Goal: Information Seeking & Learning: Learn about a topic

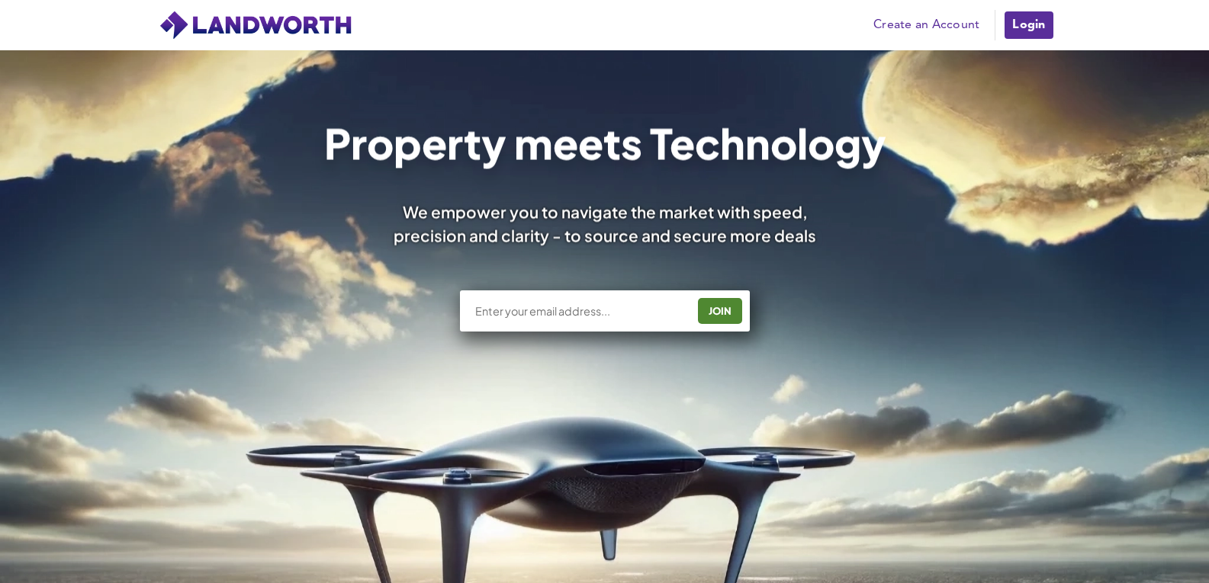
click at [660, 57] on div "Property meets Technology We empower you to navigate the market with speed, pre…" at bounding box center [604, 444] width 1209 height 789
click at [1042, 27] on link "Login" at bounding box center [1028, 25] width 51 height 31
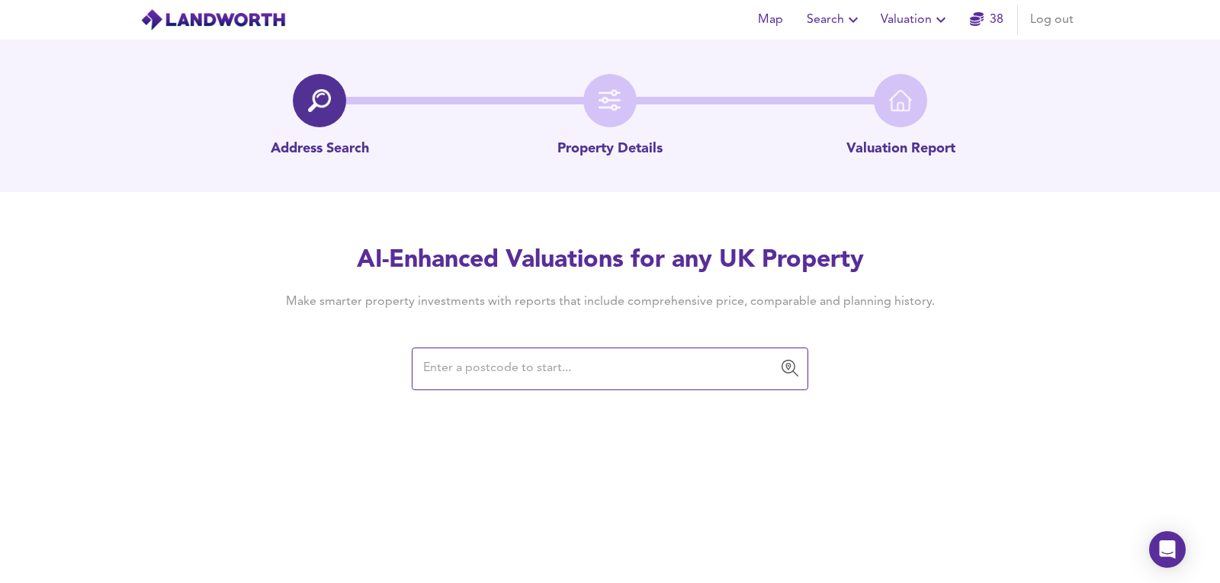
click at [508, 375] on input "text" at bounding box center [599, 369] width 360 height 29
click at [577, 384] on div "​" at bounding box center [610, 369] width 397 height 43
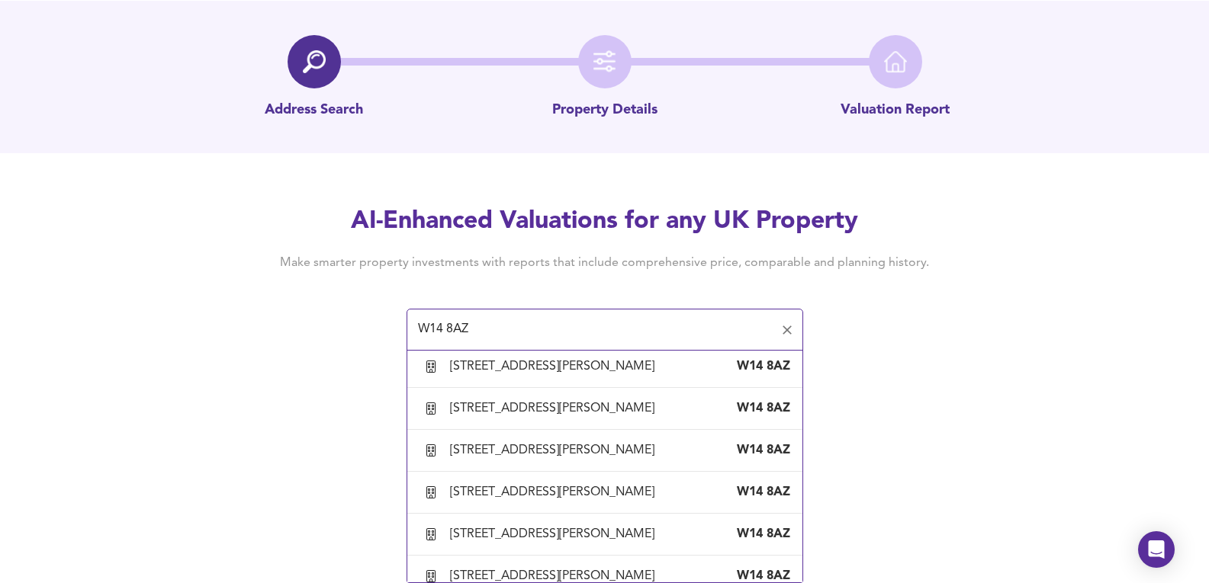
scroll to position [2491, 0]
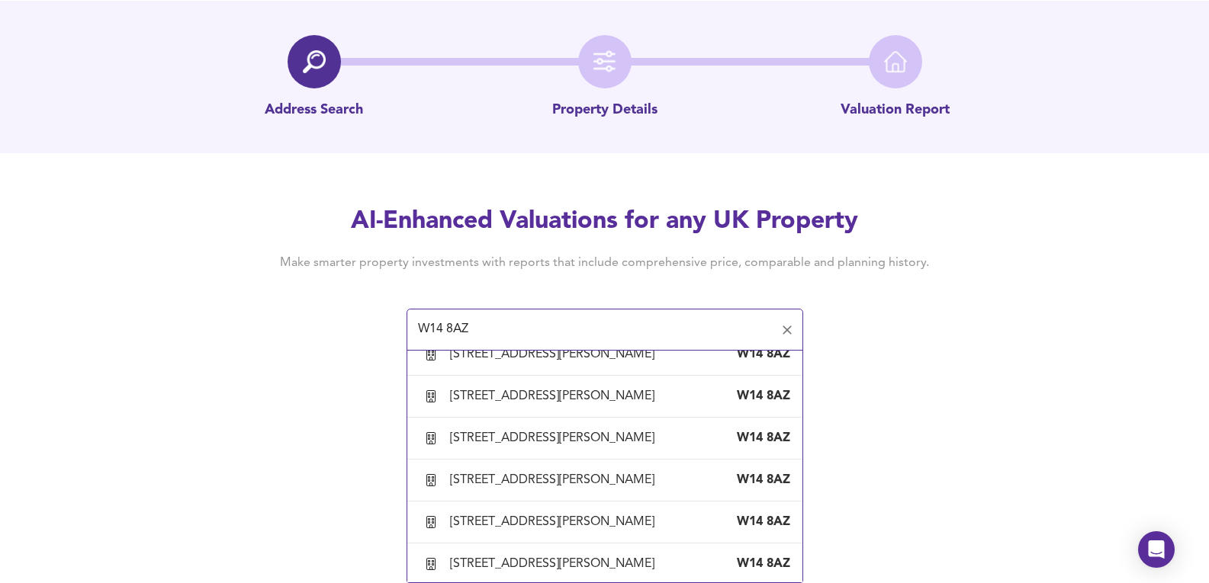
type input "Flat 5, Bridgeman House, 1 Radnor Terrace, London, Kensington And Chelsea"
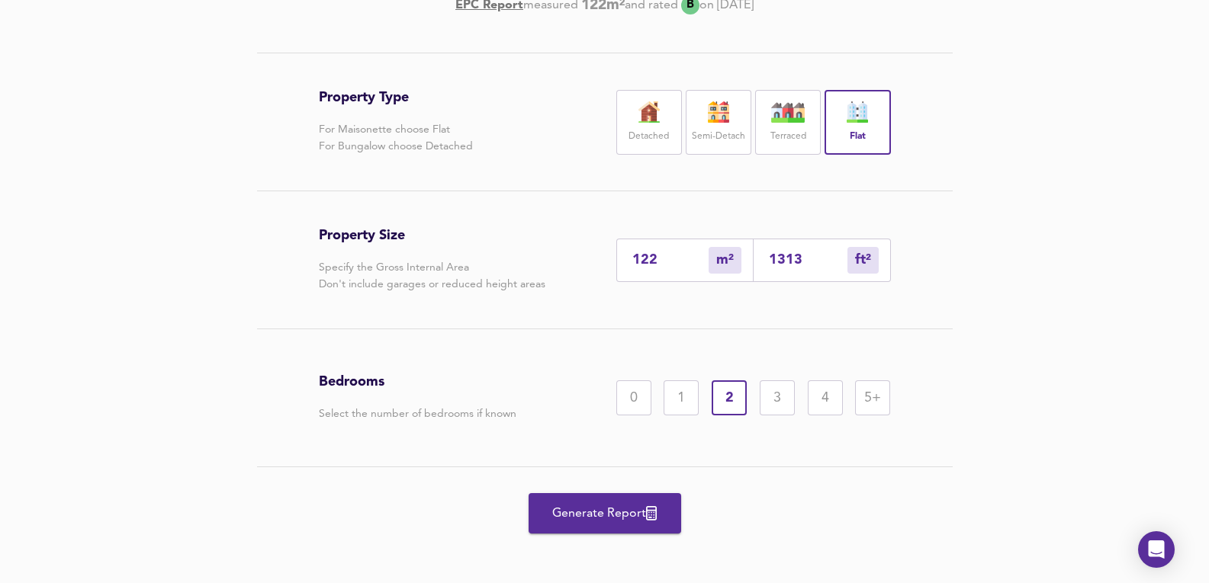
scroll to position [324, 0]
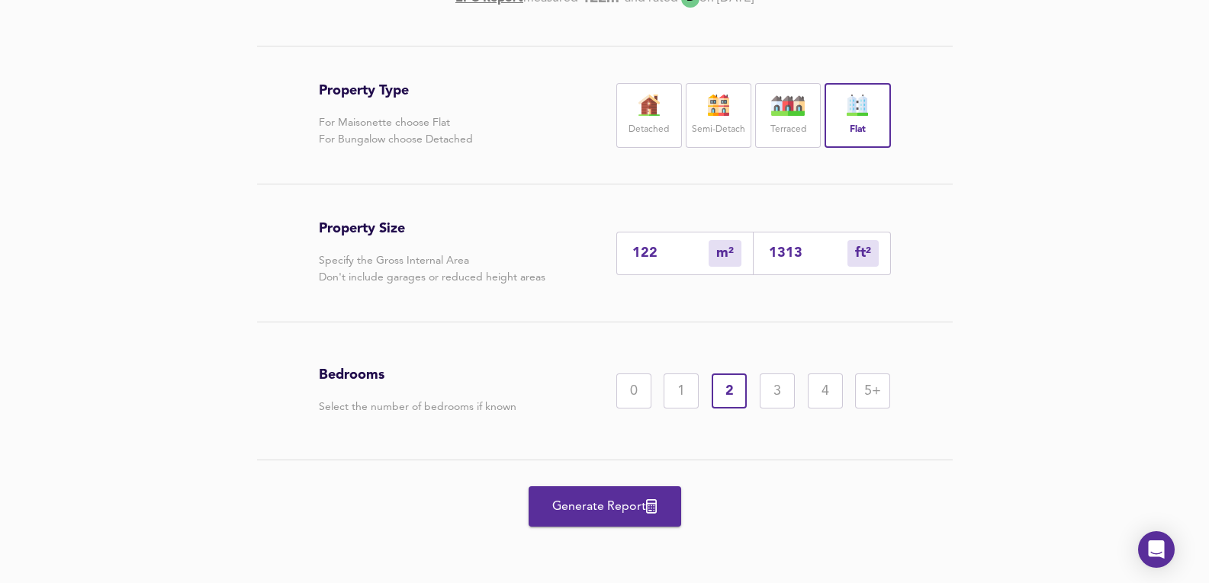
click at [593, 500] on span "Generate Report" at bounding box center [605, 506] width 122 height 21
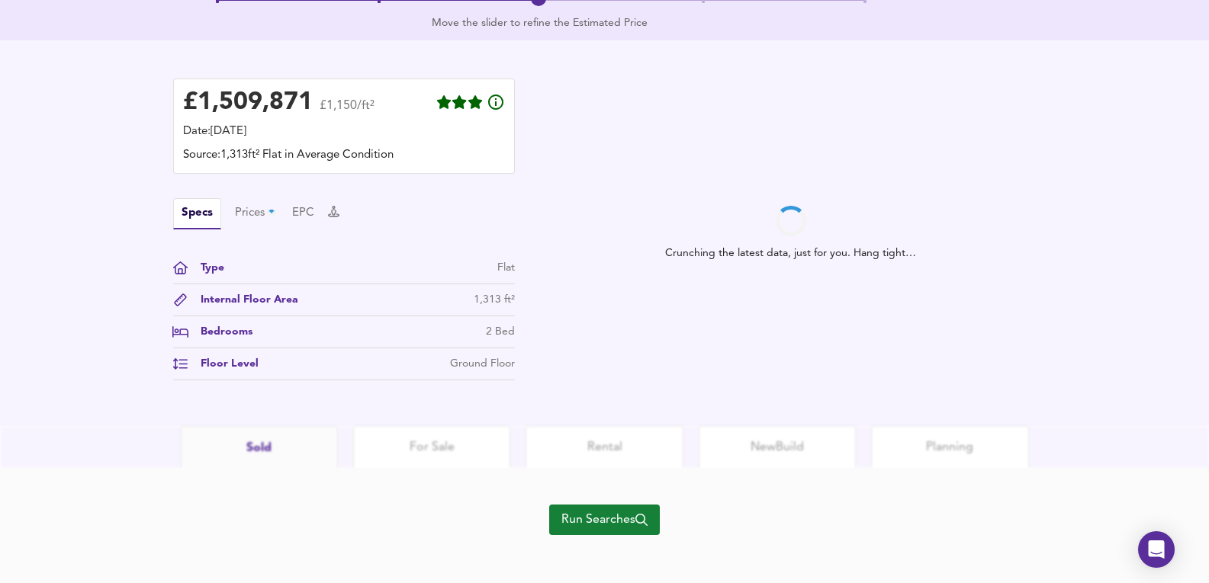
scroll to position [395, 0]
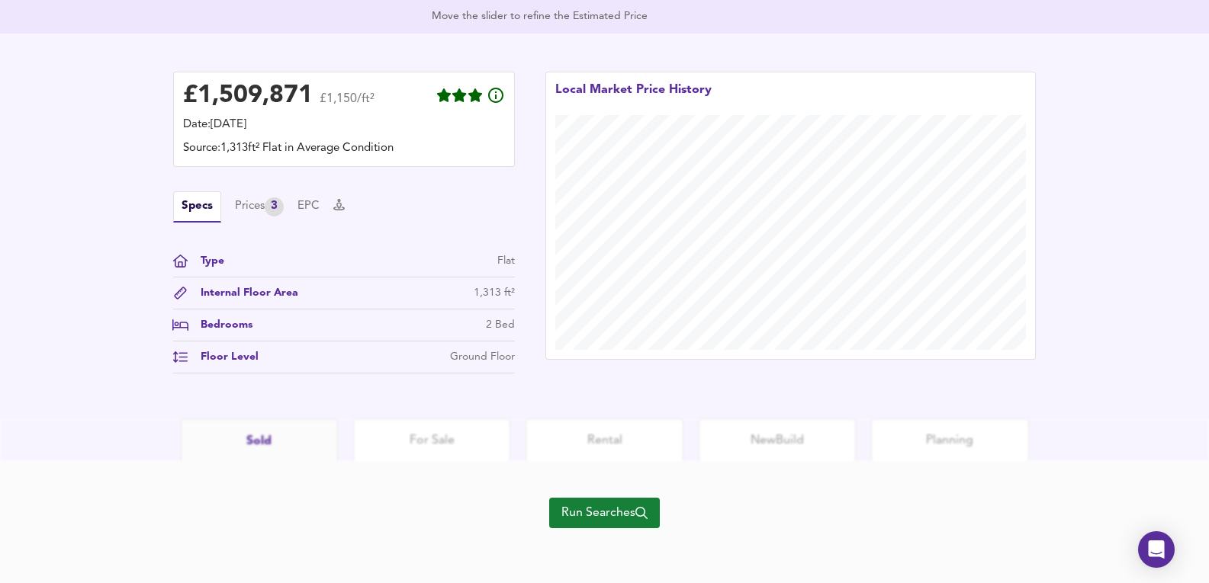
click at [555, 510] on button "Run Searches" at bounding box center [604, 513] width 111 height 31
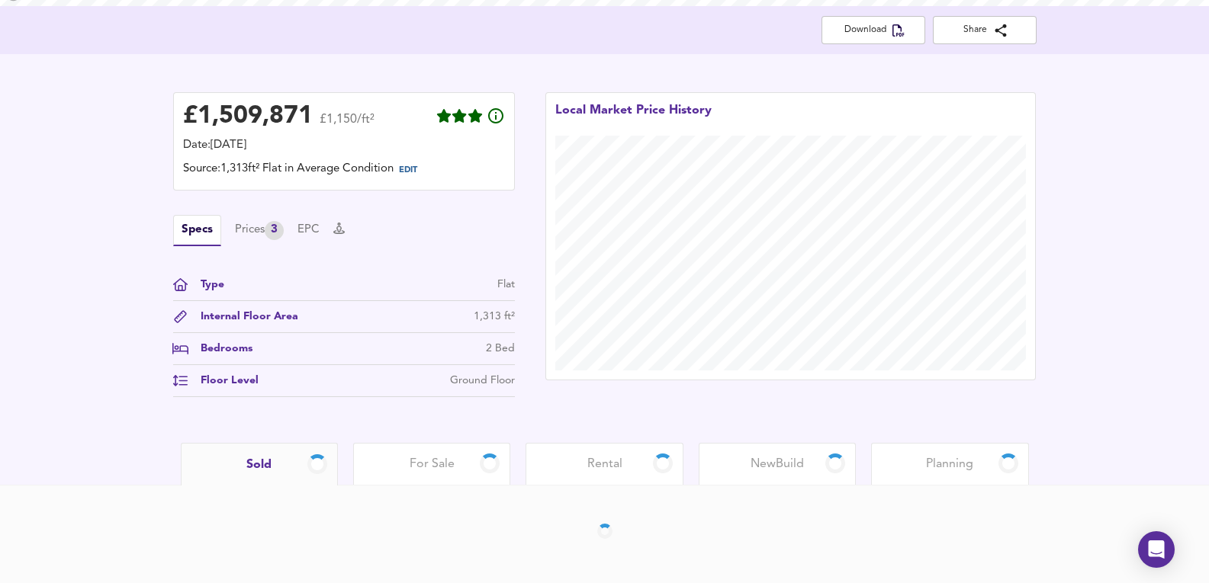
scroll to position [310, 0]
click at [265, 204] on div "£ 1,509,871 £1,150/ft² Date: 8 September 2025 Source: 1,313ft² Flat in Average …" at bounding box center [344, 244] width 342 height 305
drag, startPoint x: 262, startPoint y: 218, endPoint x: 262, endPoint y: 227, distance: 9.2
click at [262, 225] on div "Specs Prices 3 EPC" at bounding box center [344, 230] width 342 height 31
click at [262, 227] on div "Prices 3" at bounding box center [259, 230] width 49 height 19
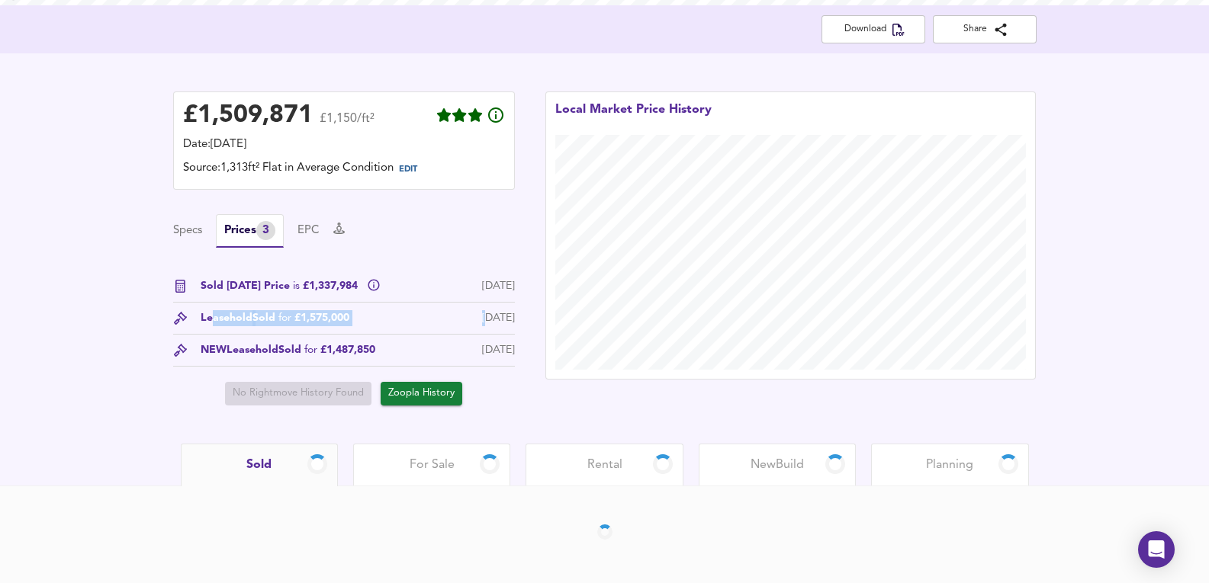
drag, startPoint x: 211, startPoint y: 318, endPoint x: 461, endPoint y: 318, distance: 250.1
click at [463, 319] on div "Leasehold Sold for £1,575,000 6 Mar 2023" at bounding box center [344, 322] width 342 height 24
click at [482, 318] on div "6 Mar 2023" at bounding box center [498, 318] width 33 height 16
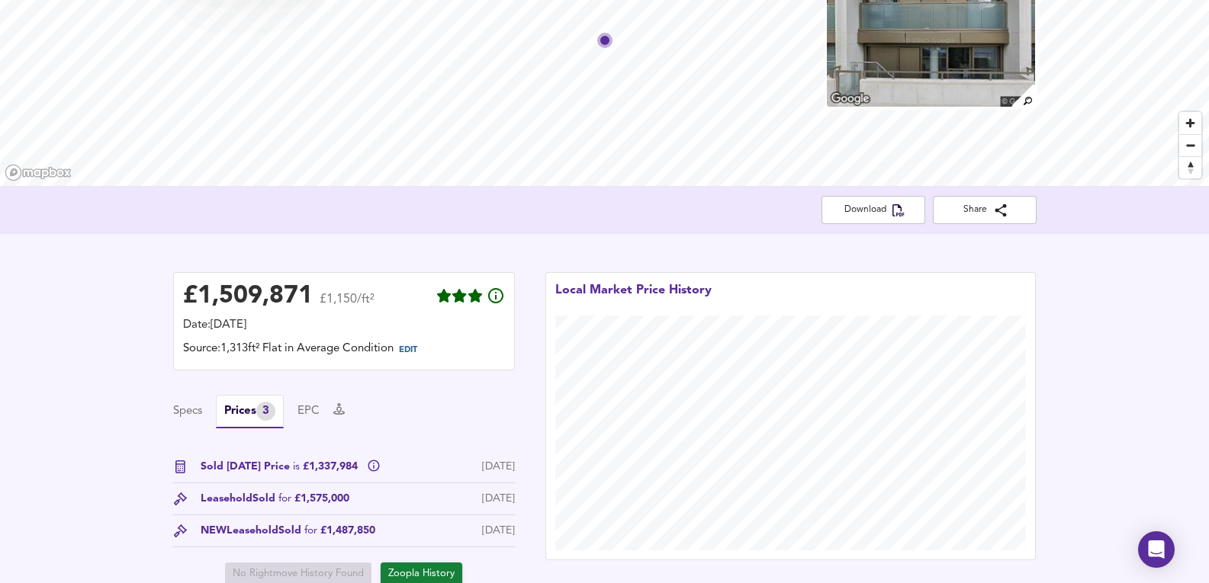
scroll to position [8, 0]
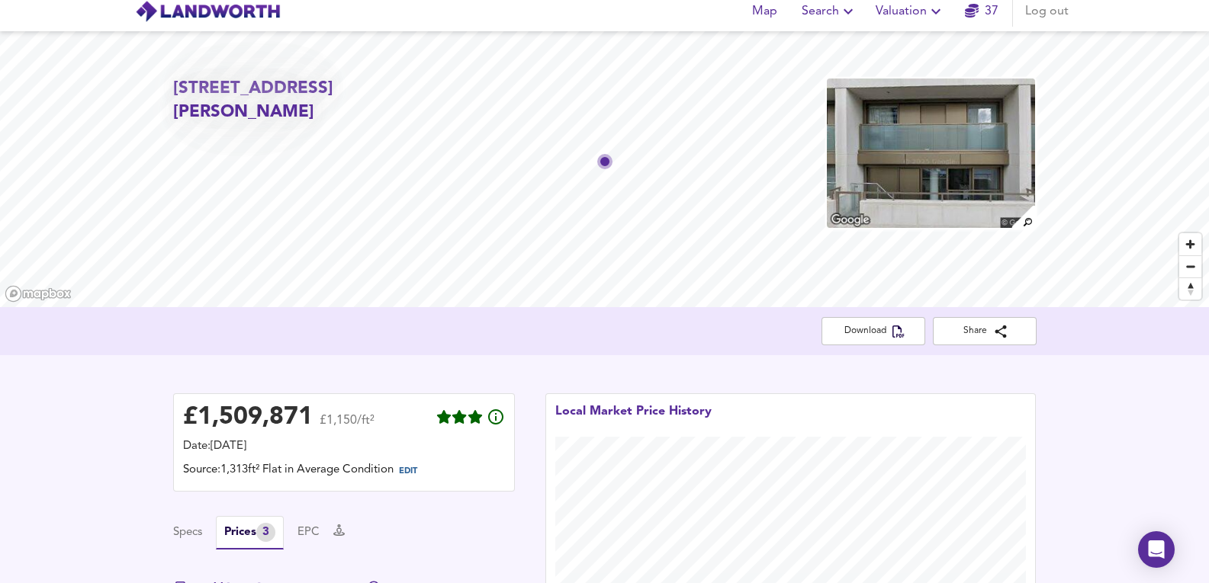
click at [924, 147] on img at bounding box center [930, 153] width 210 height 153
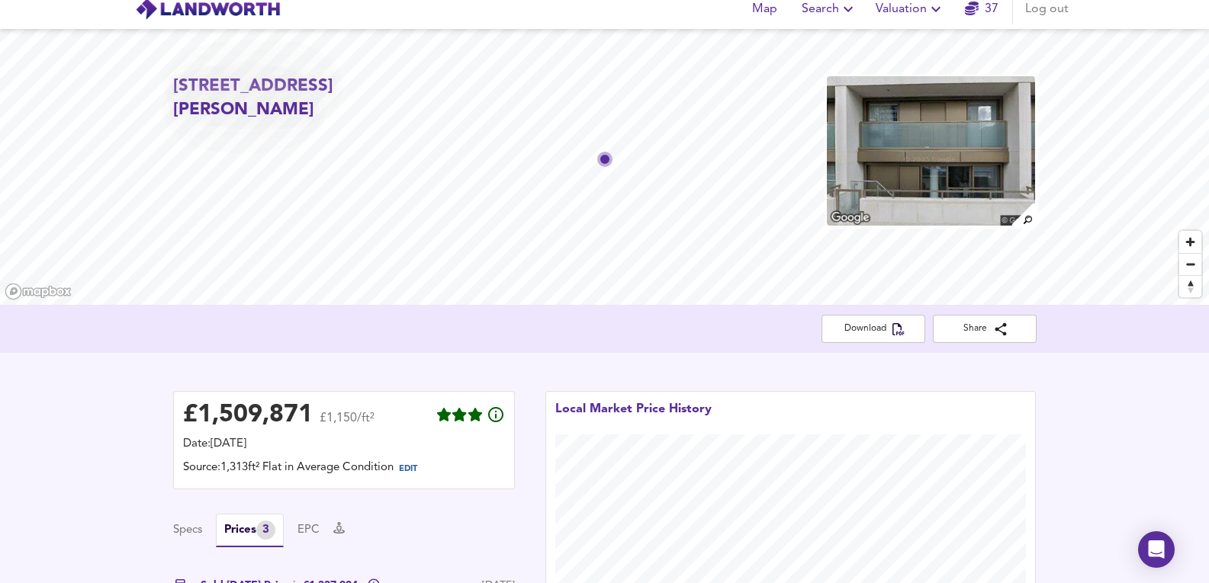
scroll to position [0, 0]
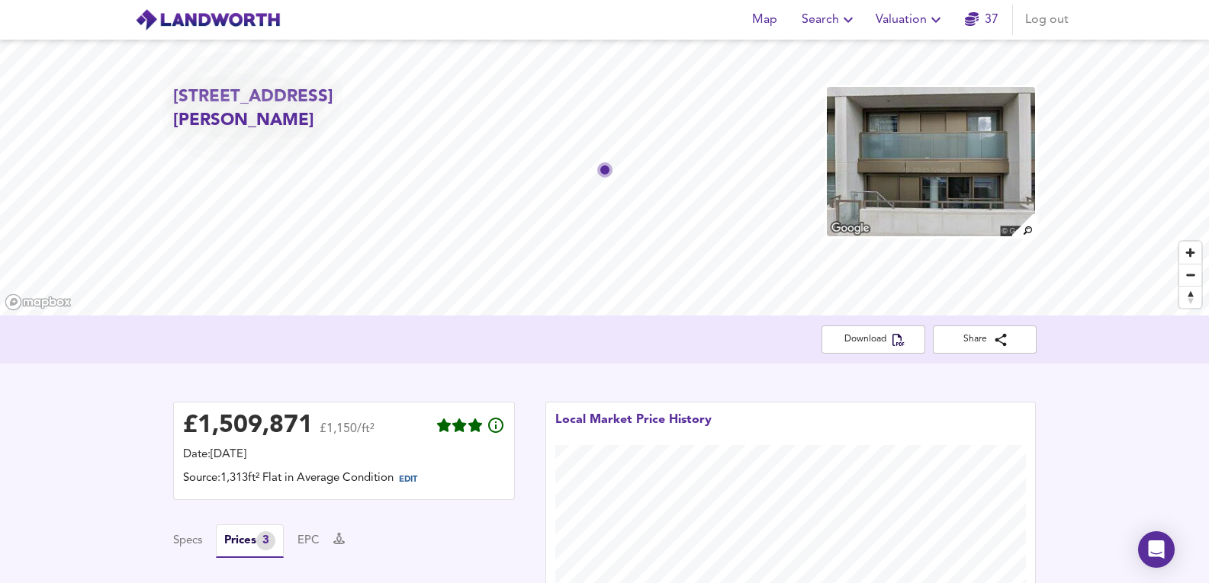
click at [951, 172] on img at bounding box center [930, 161] width 210 height 153
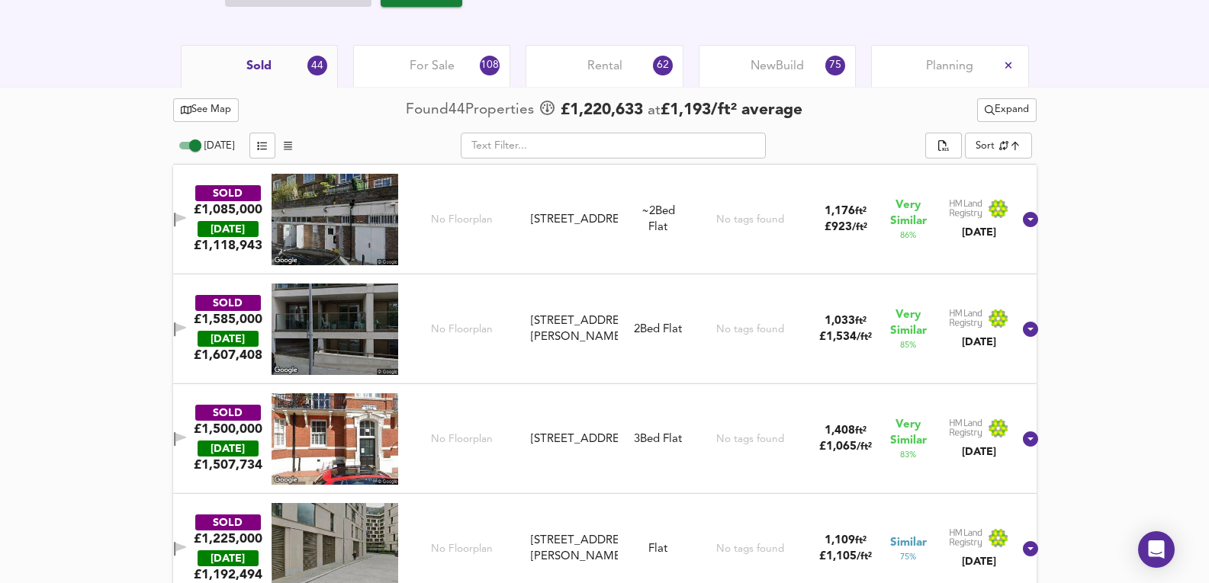
scroll to position [711, 0]
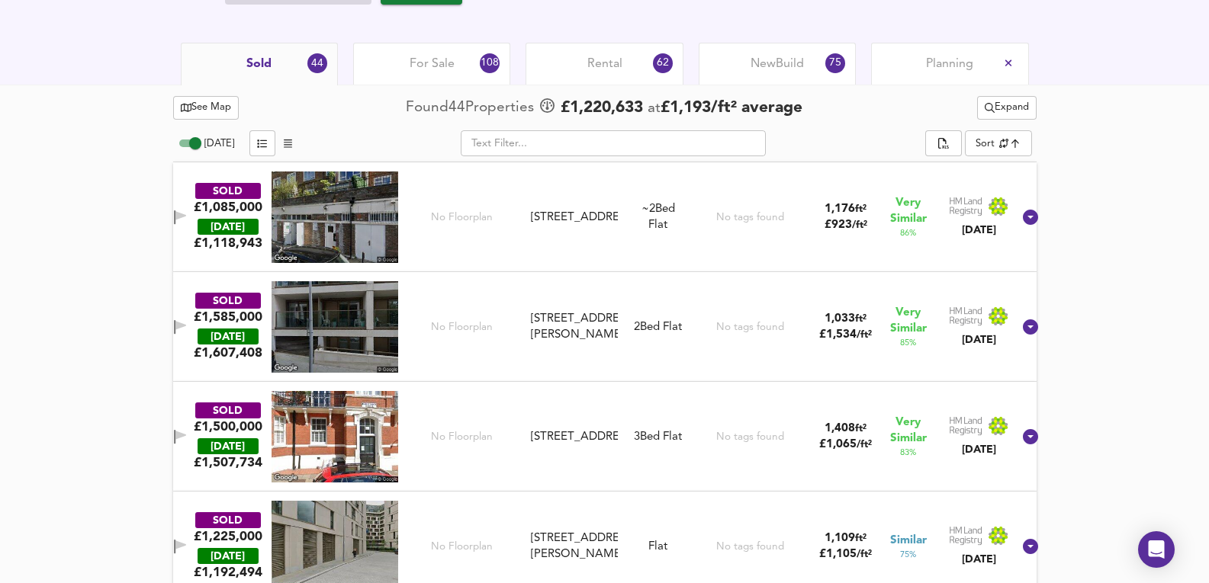
drag, startPoint x: 1010, startPoint y: 158, endPoint x: 1007, endPoint y: 146, distance: 12.1
click at [1010, 158] on div "Today ​ Sort similarityscore ​" at bounding box center [604, 146] width 863 height 34
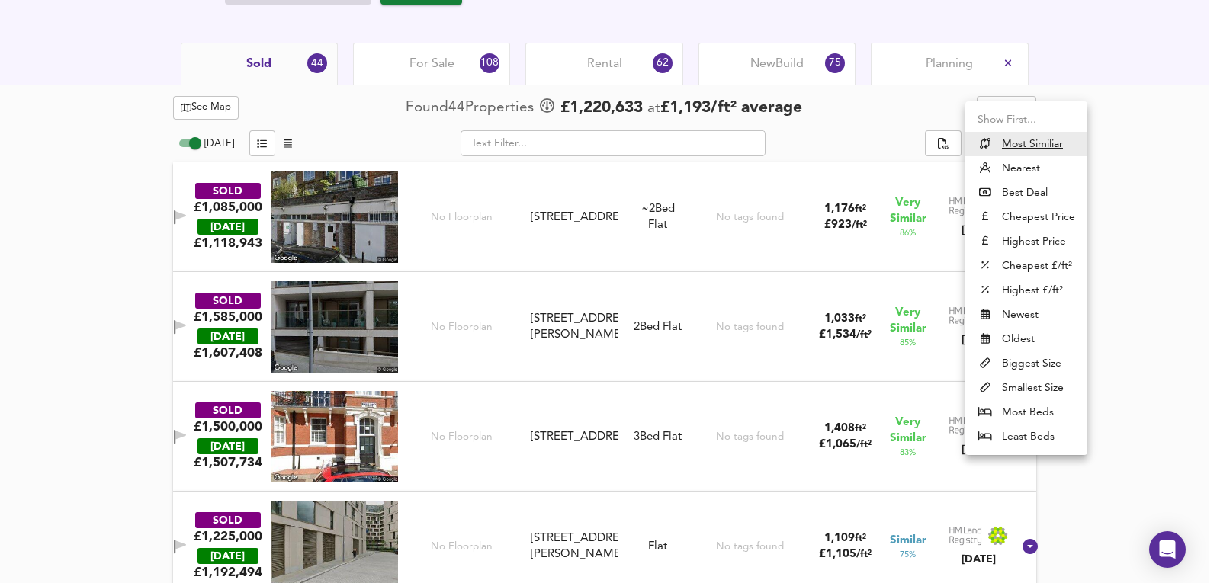
click at [1006, 178] on li "Nearest" at bounding box center [1026, 168] width 122 height 24
type input "distancetocenter"
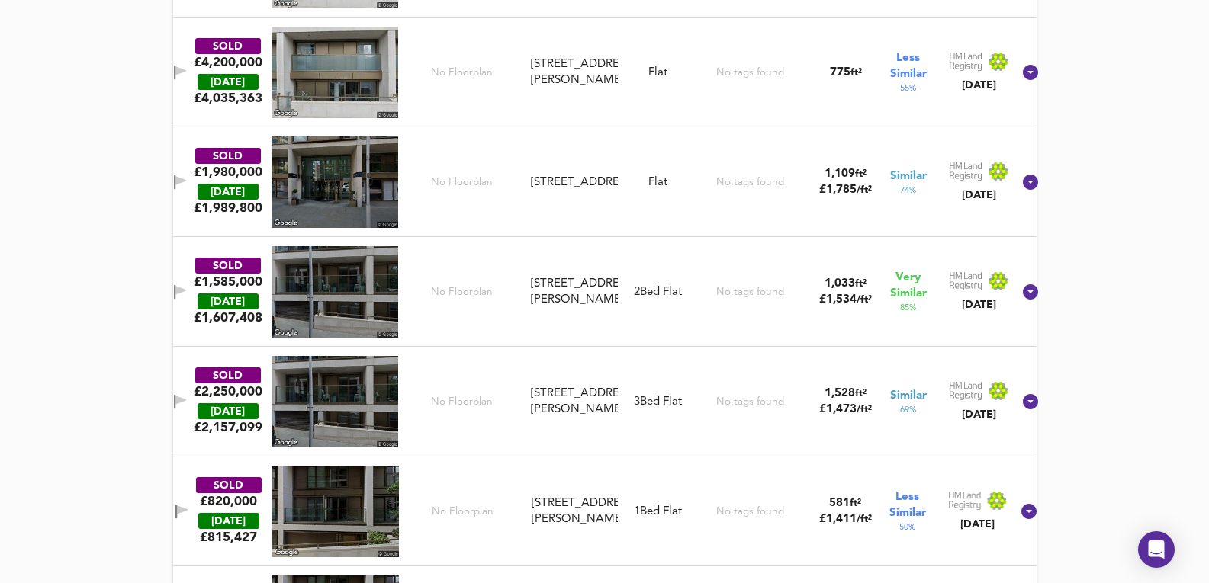
scroll to position [661, 0]
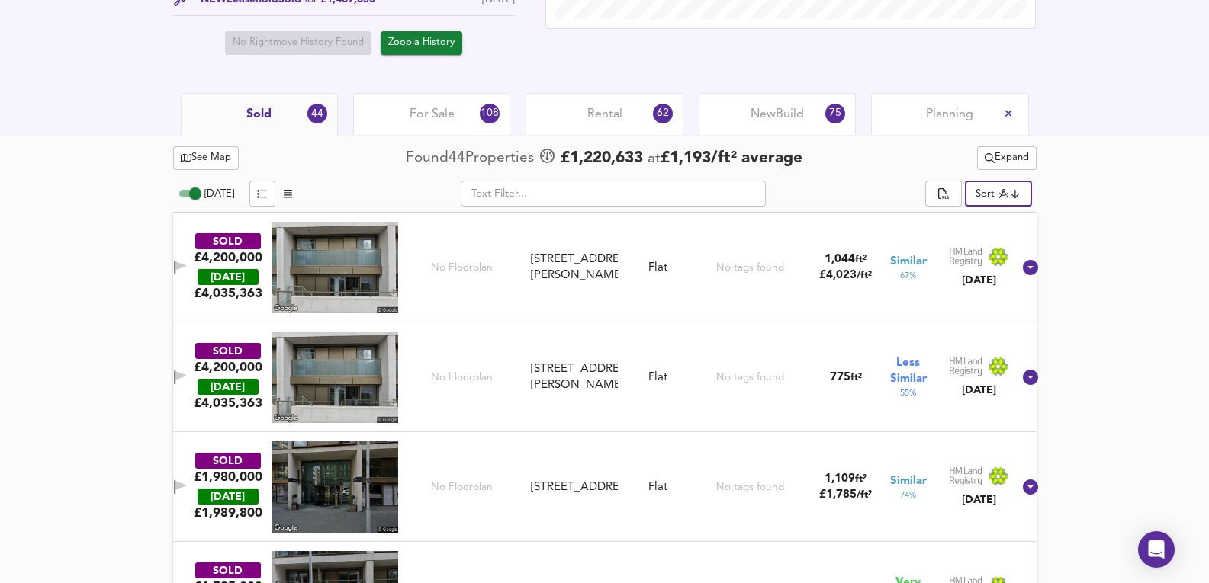
click at [394, 120] on div "For Sale 108" at bounding box center [431, 114] width 157 height 42
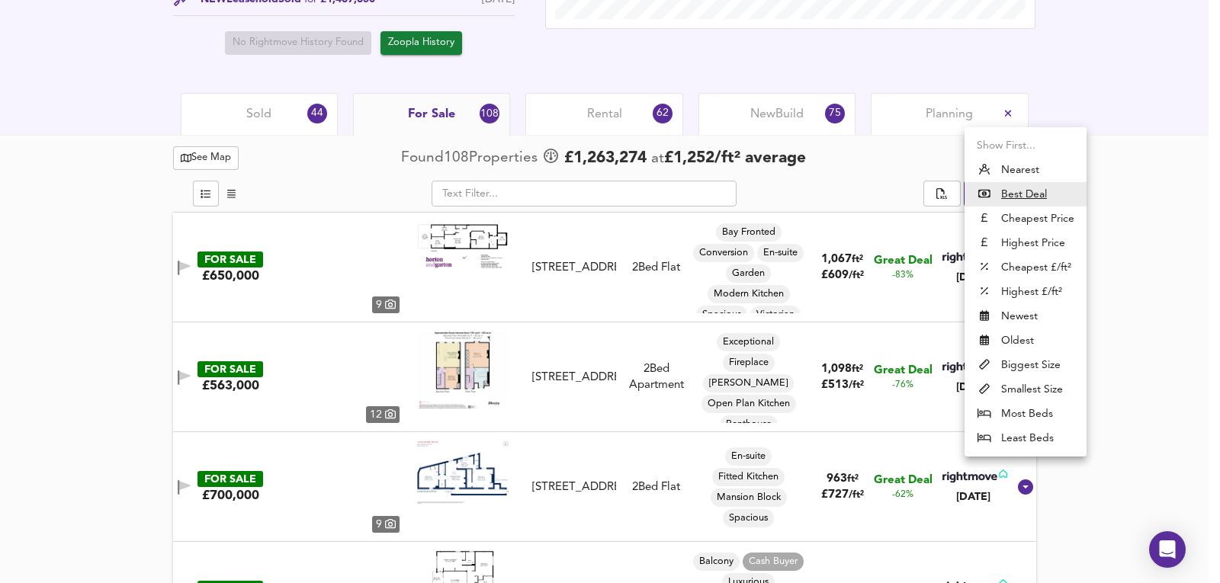
click at [1001, 156] on ul "Show First... Nearest Best Deal Cheapest Price Highest Price Cheapest £/ft² Hig…" at bounding box center [1026, 291] width 122 height 329
drag, startPoint x: 1010, startPoint y: 165, endPoint x: 1016, endPoint y: 303, distance: 138.2
click at [1010, 166] on li "Nearest" at bounding box center [1026, 170] width 122 height 24
type input "distancetocenter"
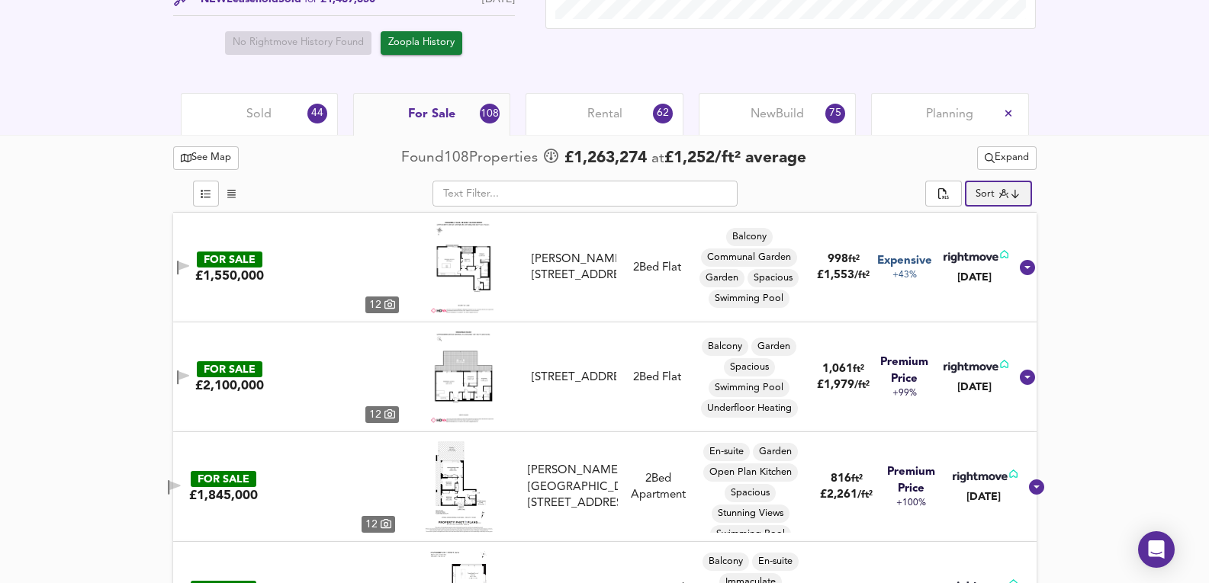
scroll to position [711, 0]
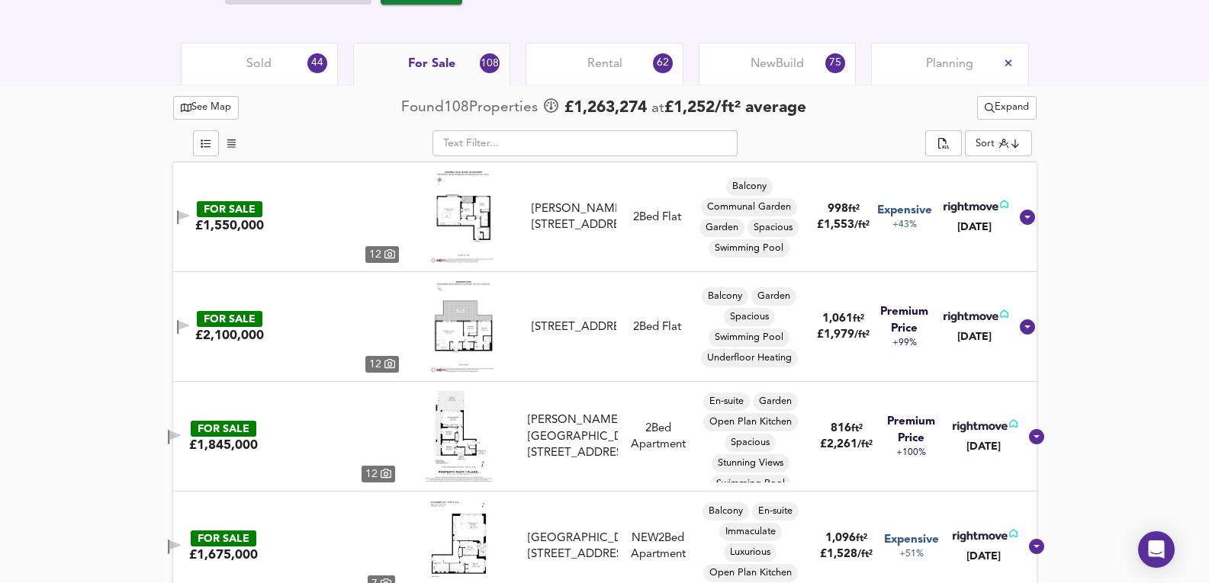
click at [327, 223] on img at bounding box center [335, 218] width 127 height 92
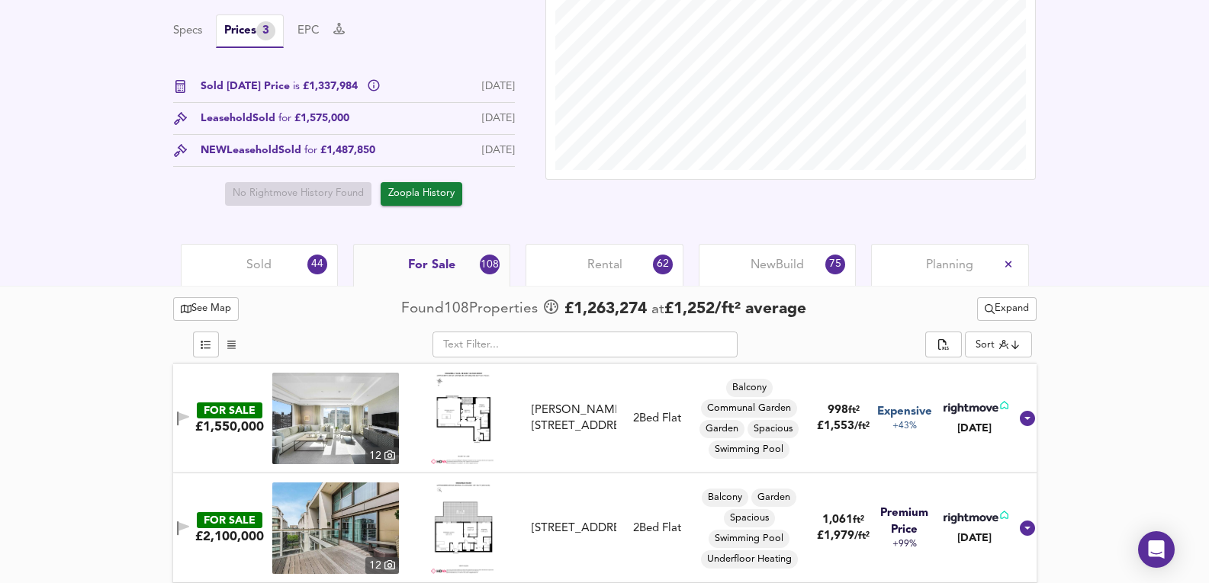
scroll to position [509, 0]
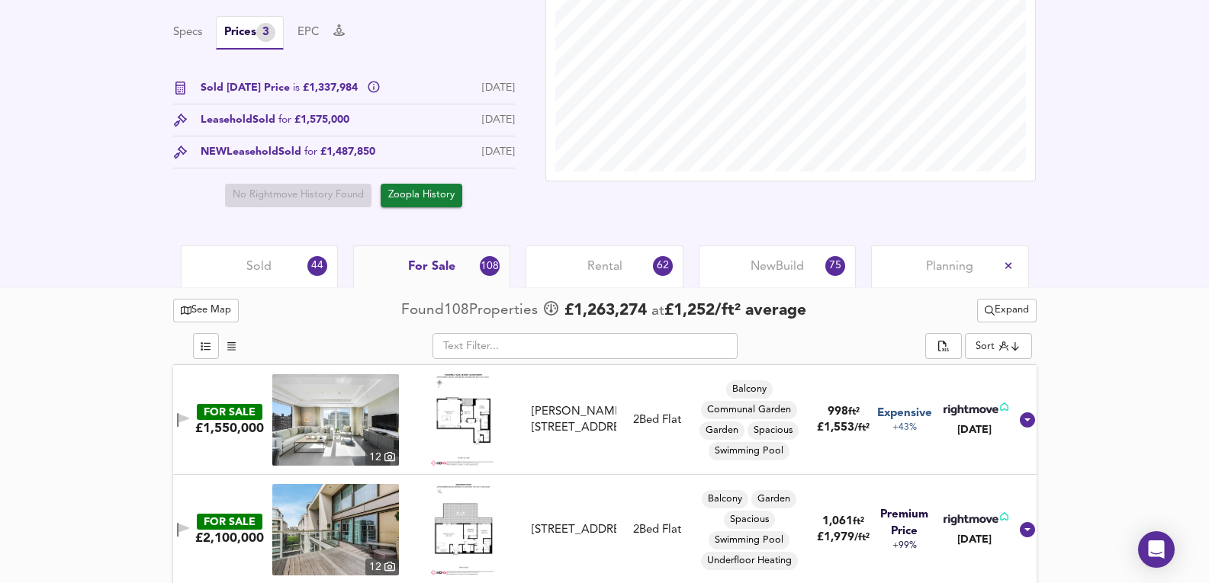
drag, startPoint x: 316, startPoint y: 275, endPoint x: 307, endPoint y: 268, distance: 10.8
click at [316, 275] on div "44" at bounding box center [317, 266] width 26 height 26
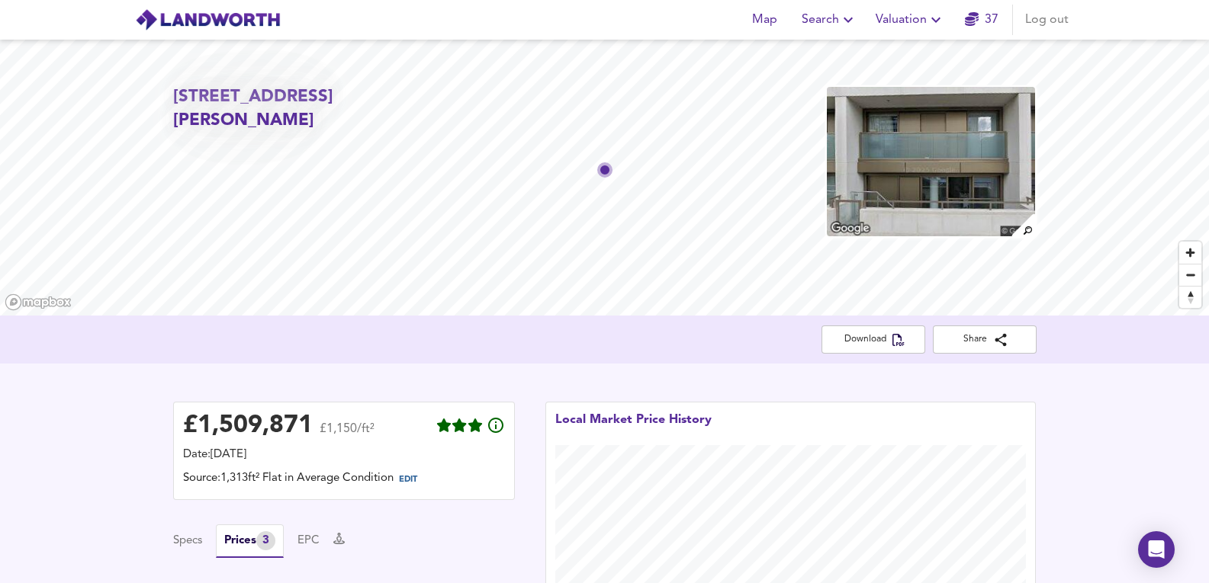
click at [885, 125] on img at bounding box center [930, 161] width 210 height 153
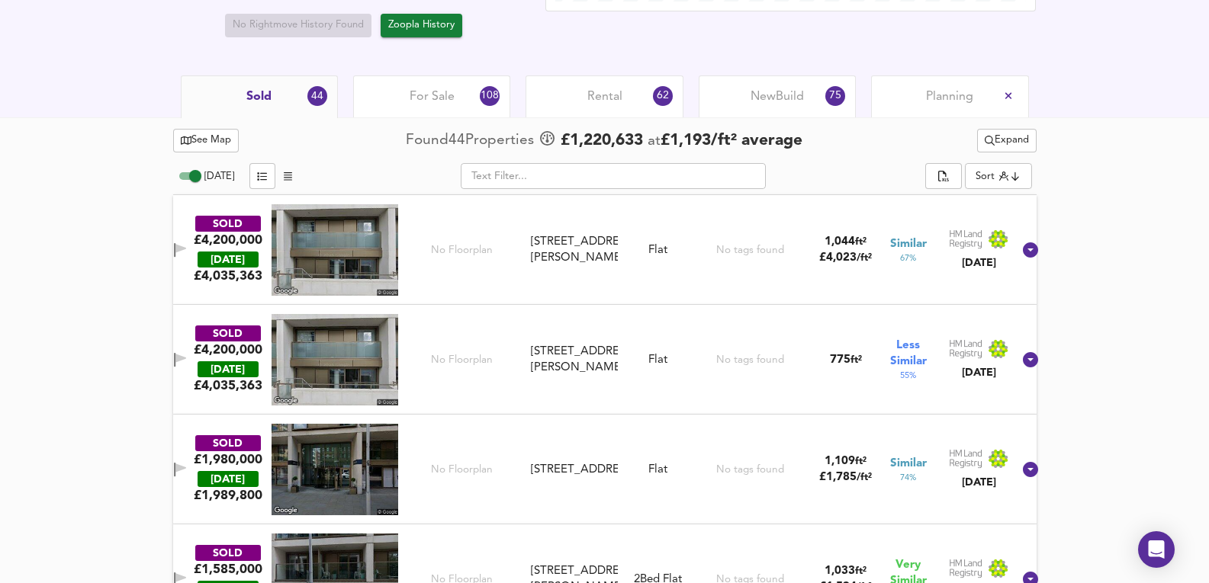
scroll to position [661, 0]
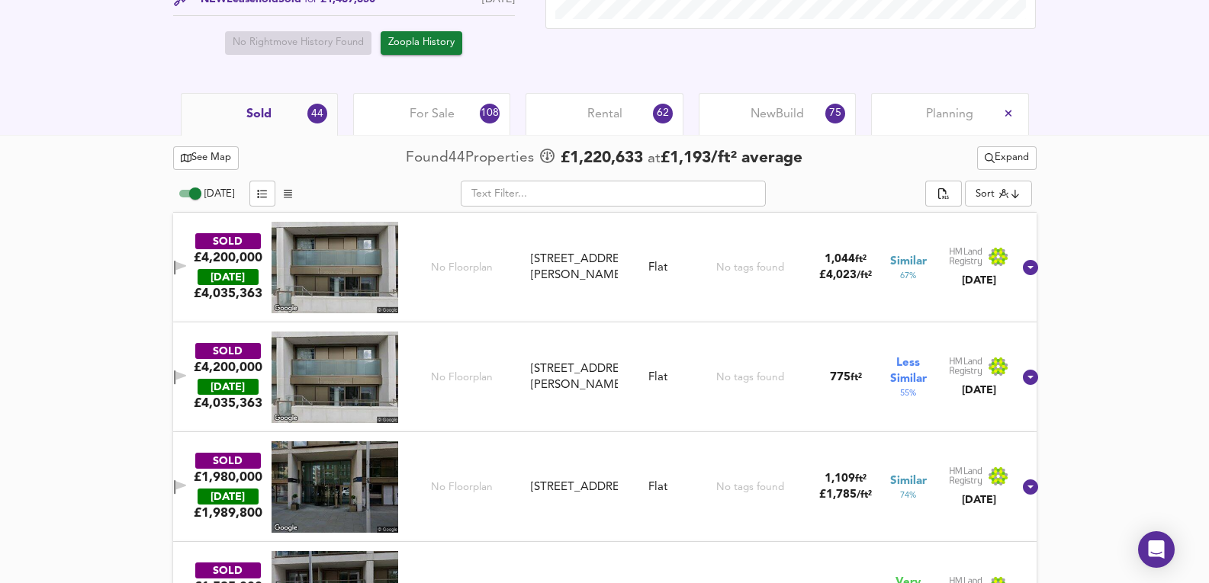
click at [785, 120] on span "New Build" at bounding box center [776, 114] width 53 height 17
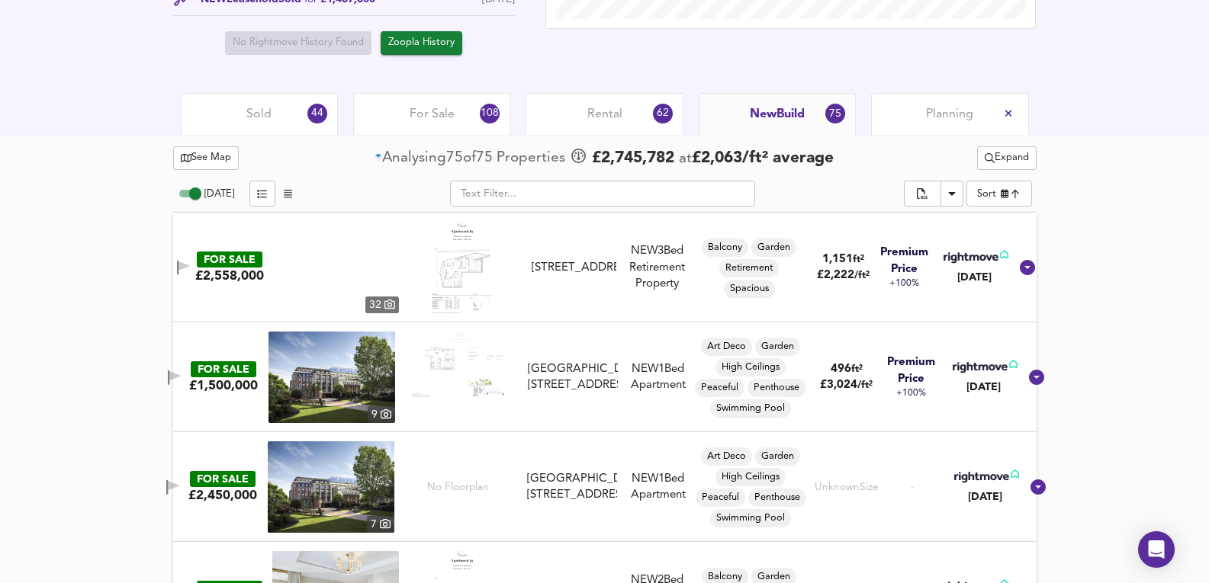
click at [633, 121] on div "Rental 62" at bounding box center [603, 114] width 157 height 42
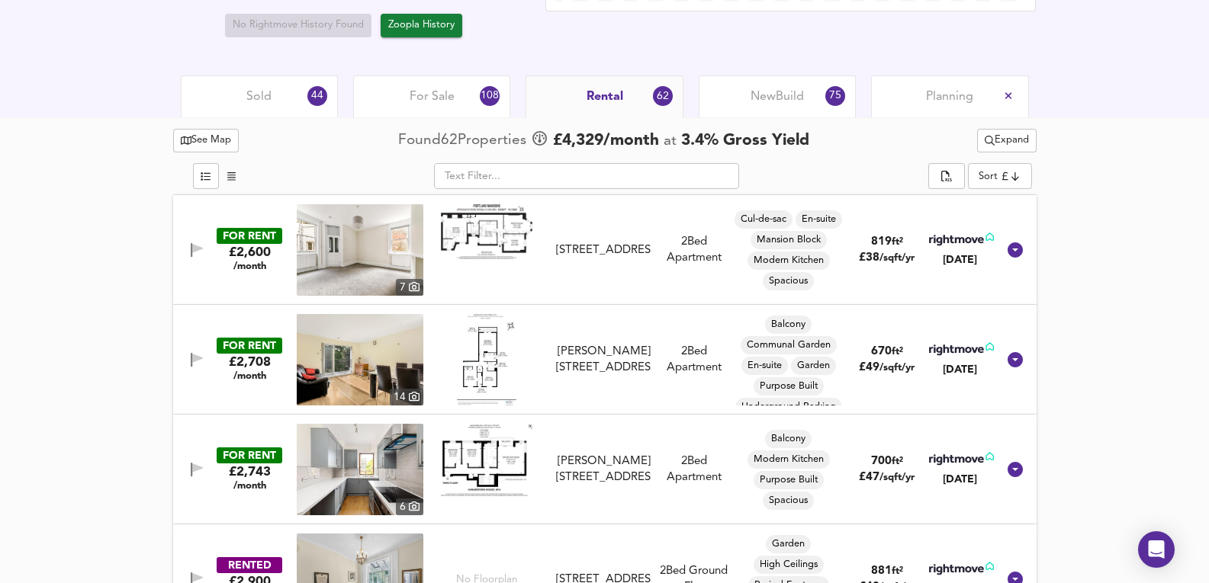
scroll to position [661, 0]
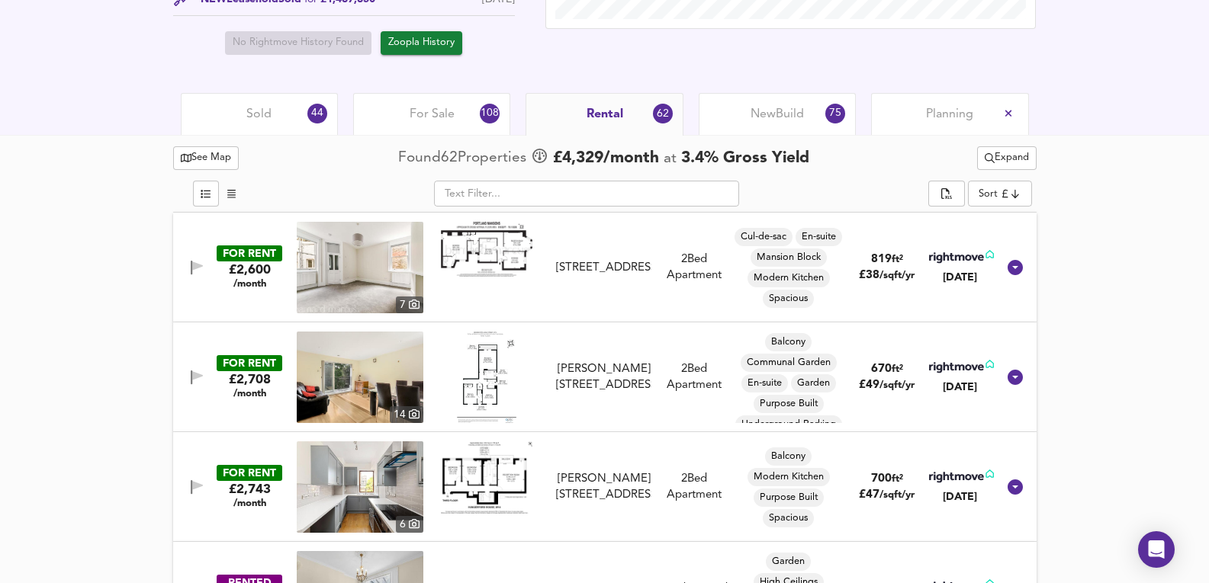
click at [390, 117] on div "For Sale 108" at bounding box center [431, 114] width 157 height 42
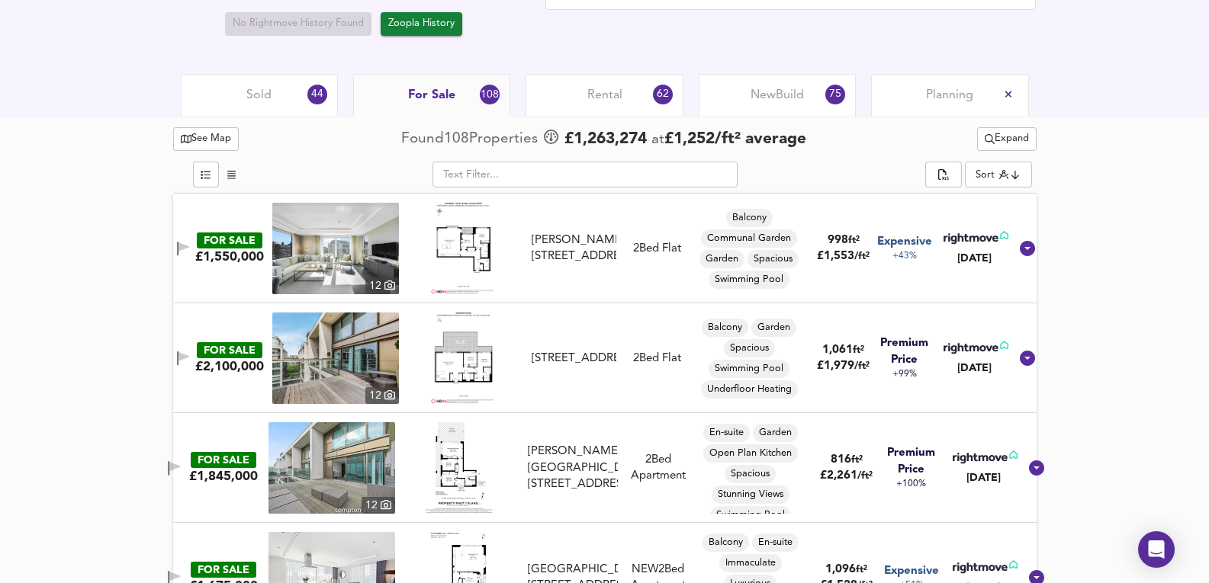
scroll to position [711, 0]
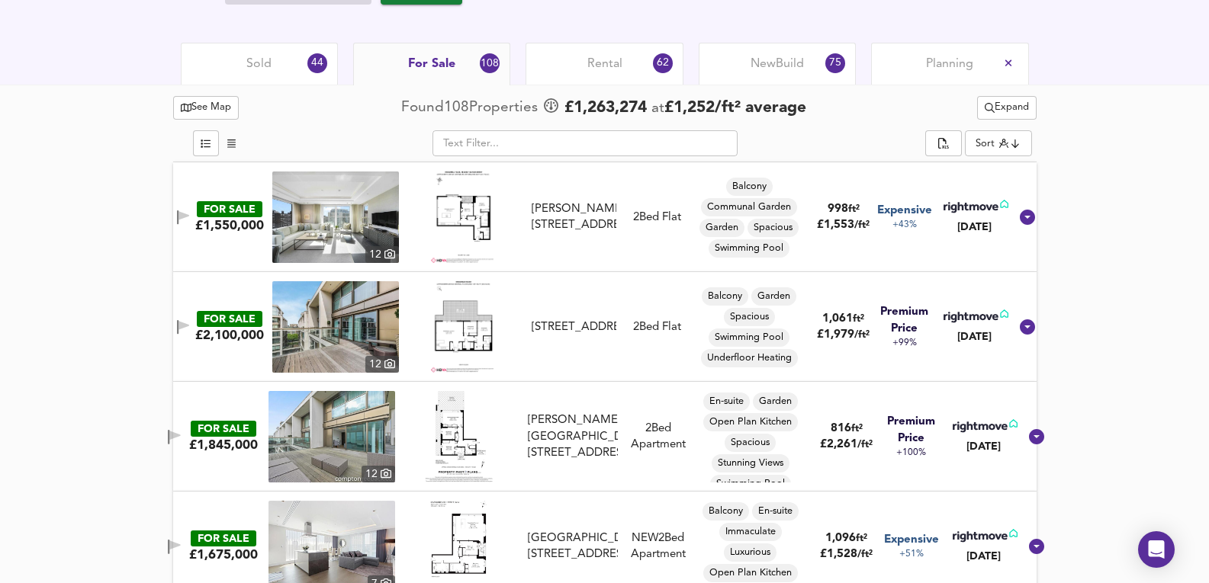
click at [342, 311] on img at bounding box center [335, 327] width 127 height 92
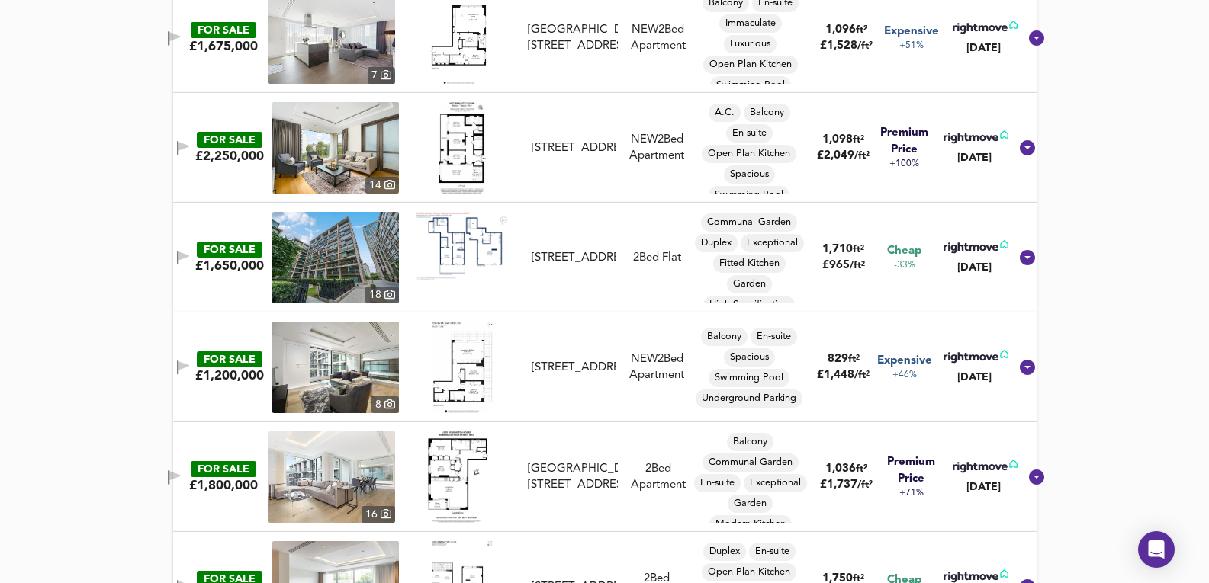
scroll to position [1271, 0]
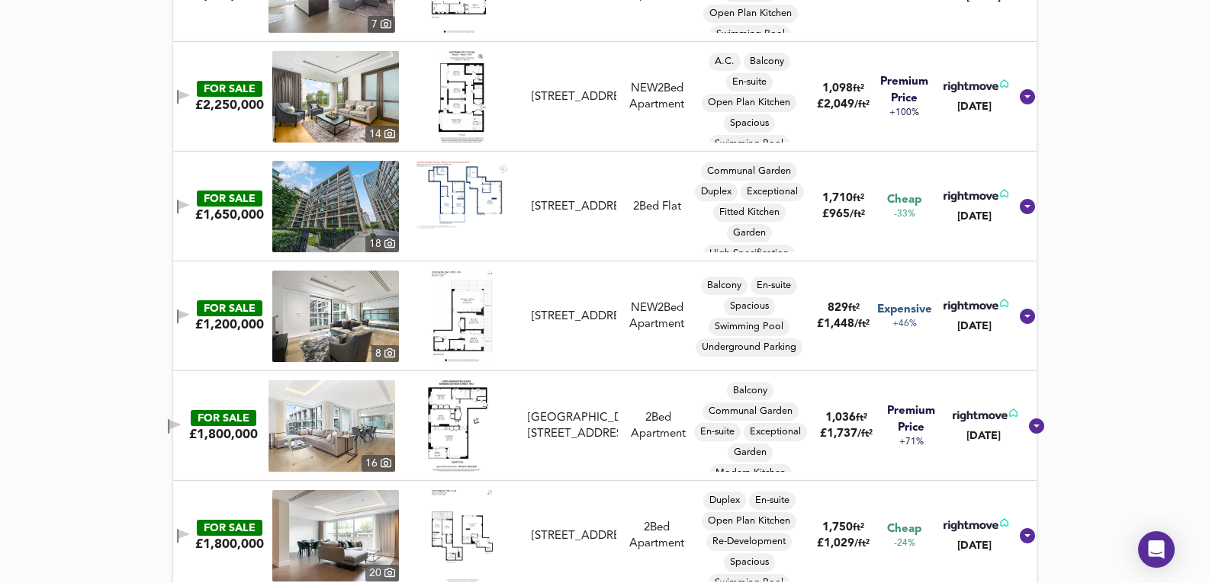
click at [352, 323] on img at bounding box center [335, 317] width 127 height 92
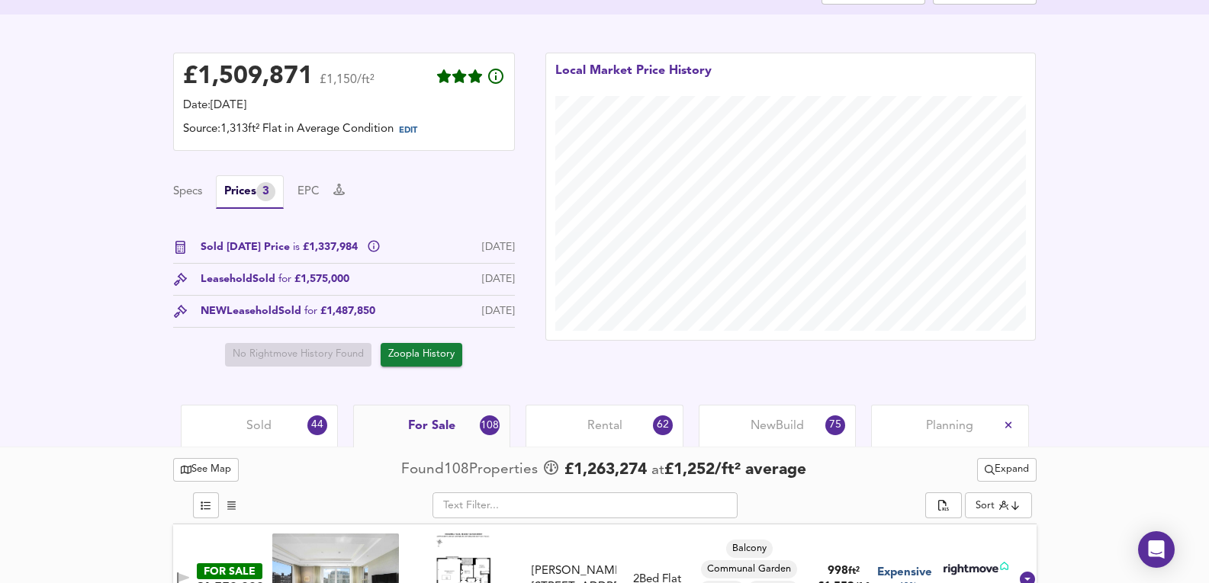
scroll to position [356, 0]
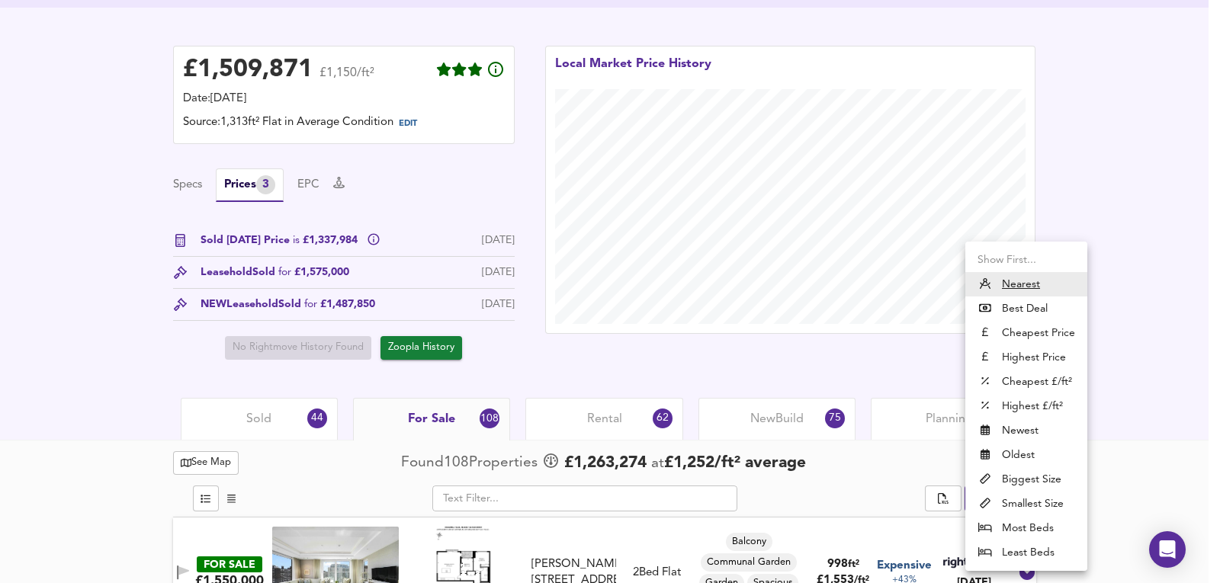
click at [1040, 334] on li "Cheapest Price" at bounding box center [1026, 333] width 122 height 24
type input "cheapest"
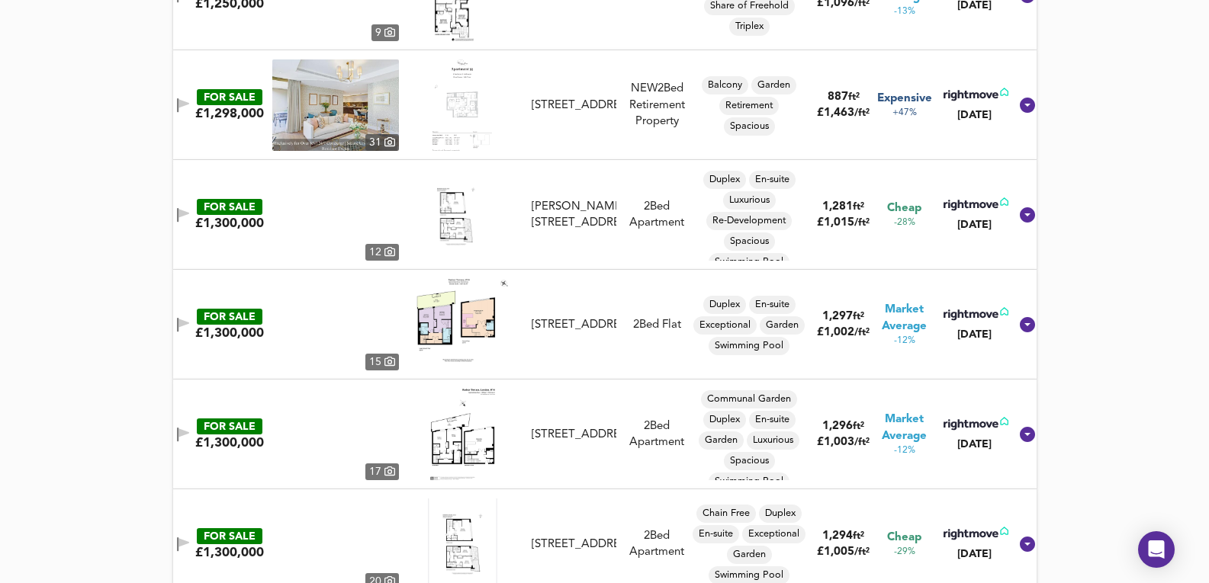
scroll to position [6914, 0]
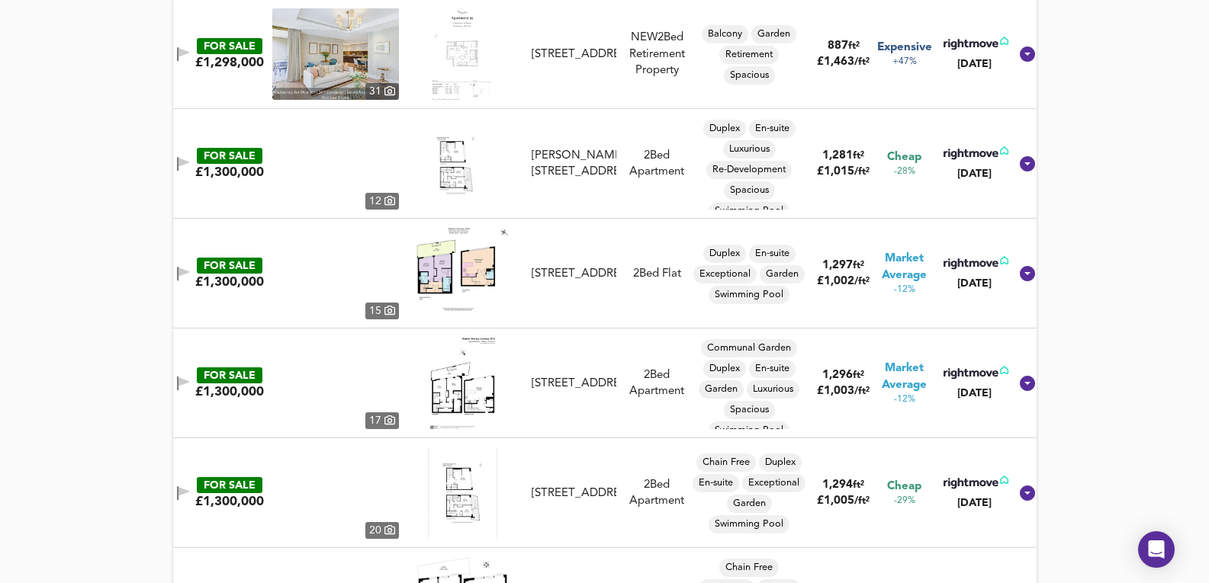
click at [348, 272] on img at bounding box center [335, 274] width 127 height 92
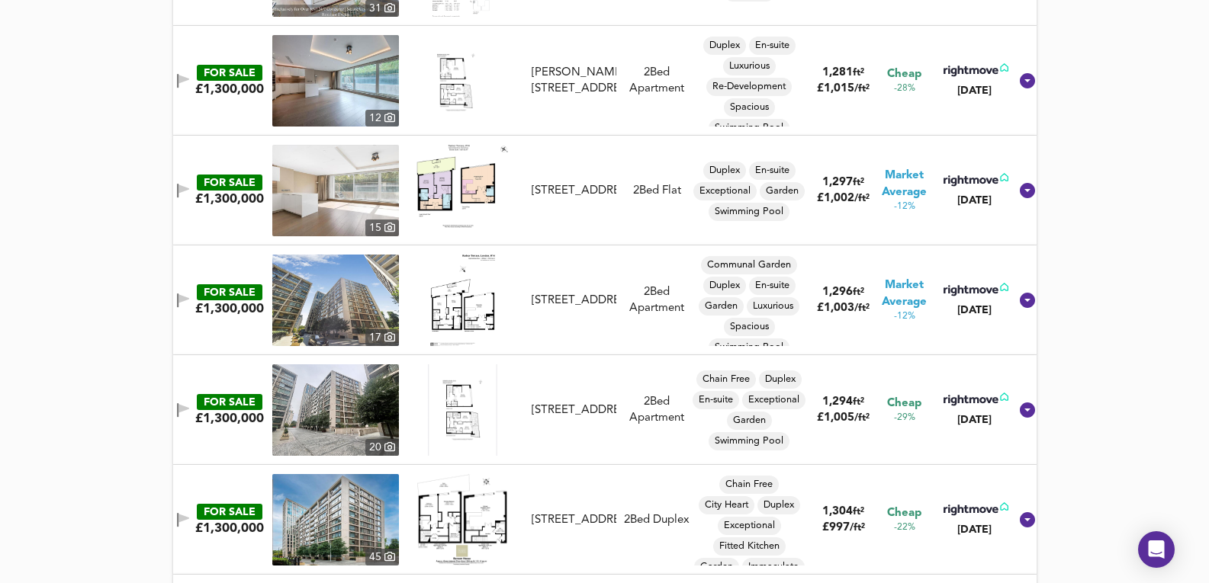
scroll to position [7015, 0]
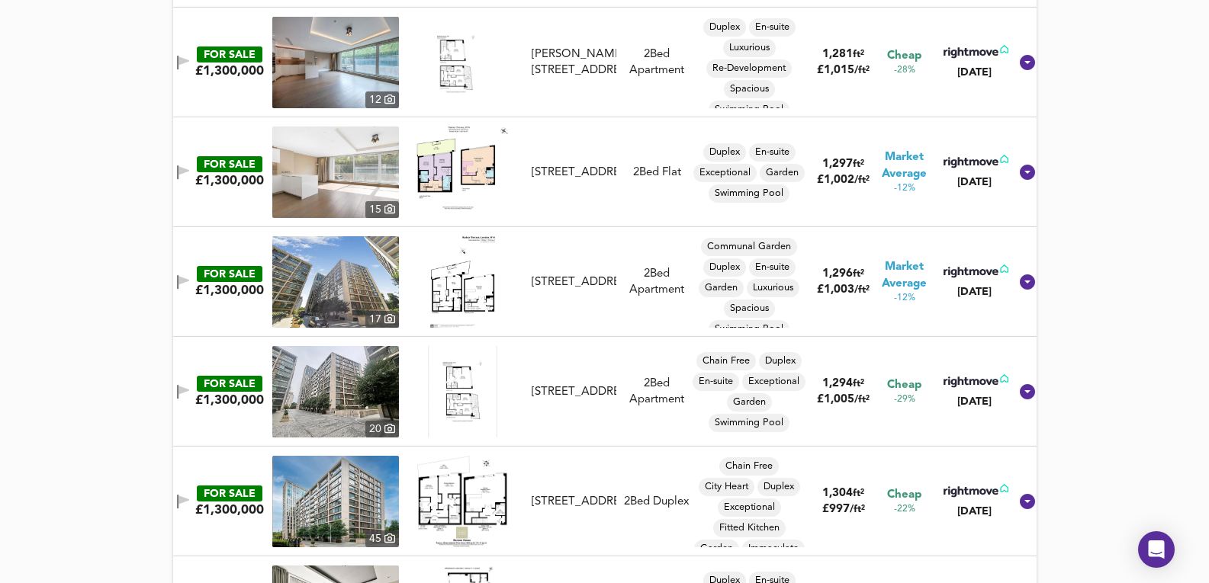
click at [335, 390] on img at bounding box center [335, 392] width 127 height 92
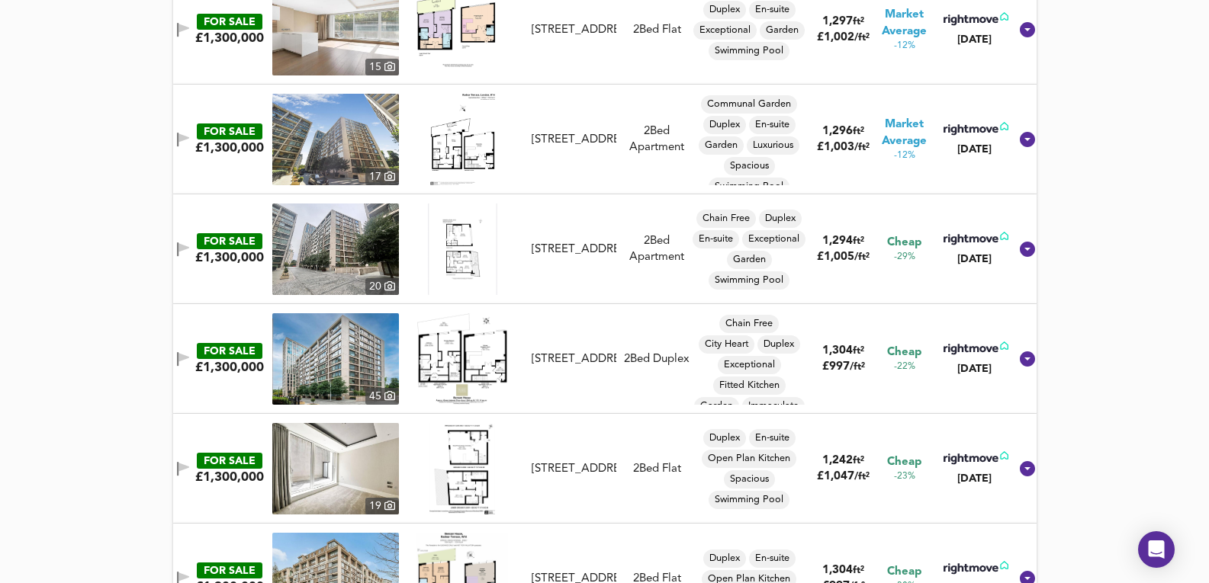
scroll to position [7168, 0]
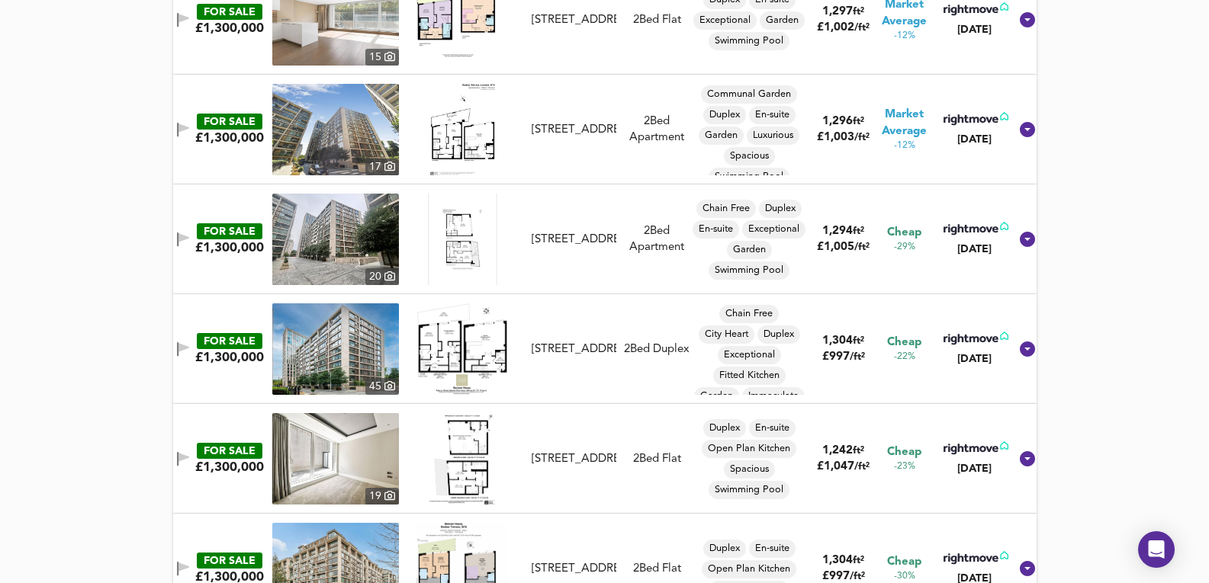
click at [345, 445] on img at bounding box center [335, 459] width 127 height 92
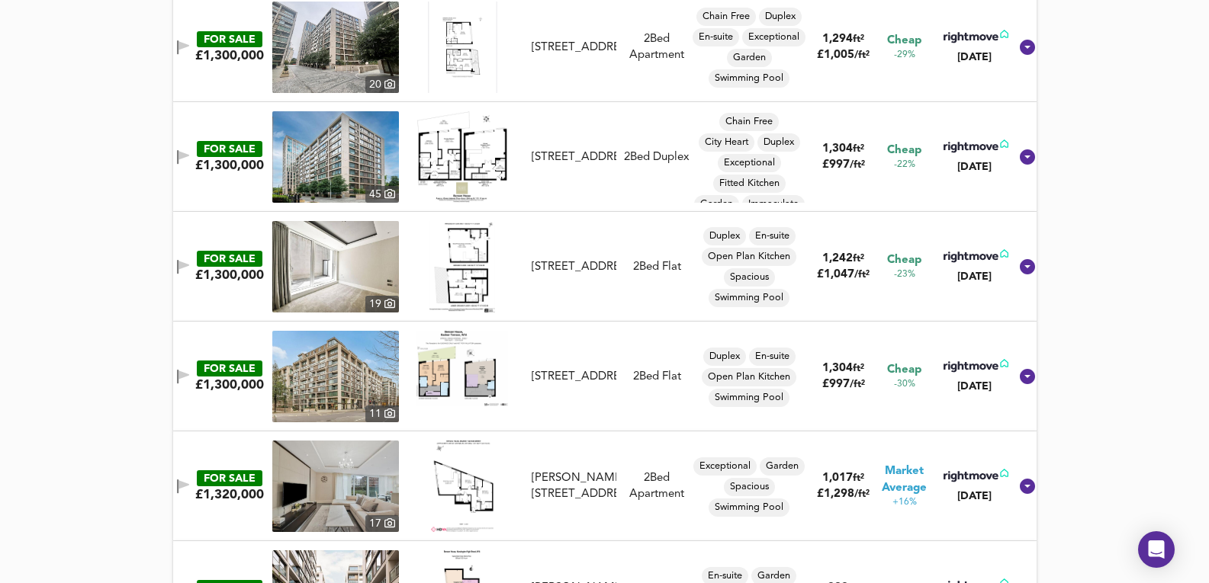
scroll to position [7371, 0]
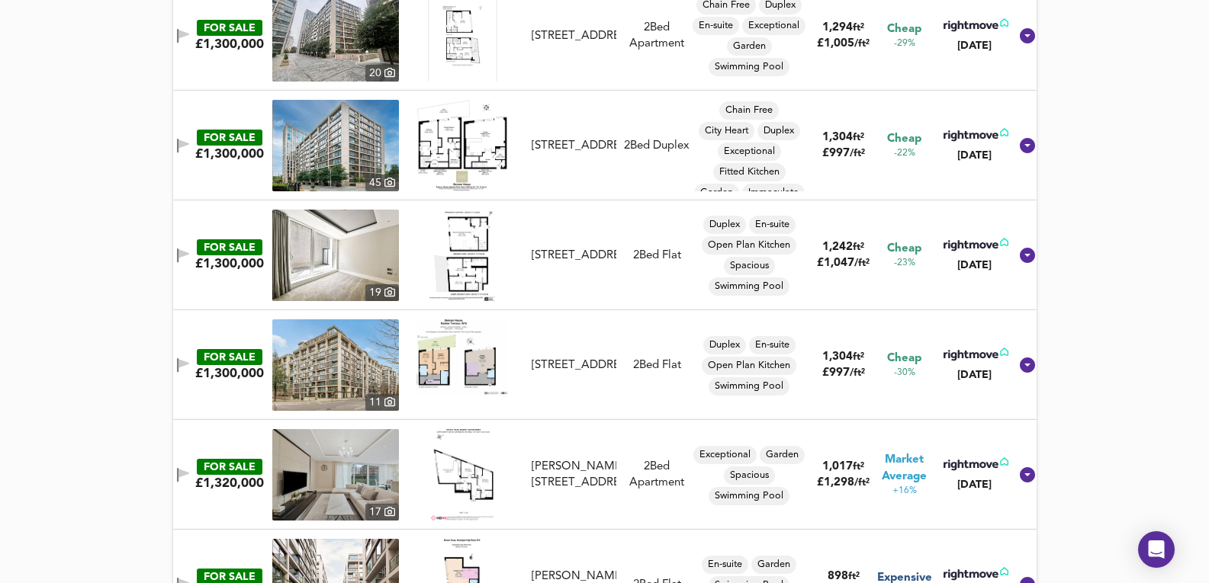
click at [416, 371] on div at bounding box center [462, 365] width 127 height 92
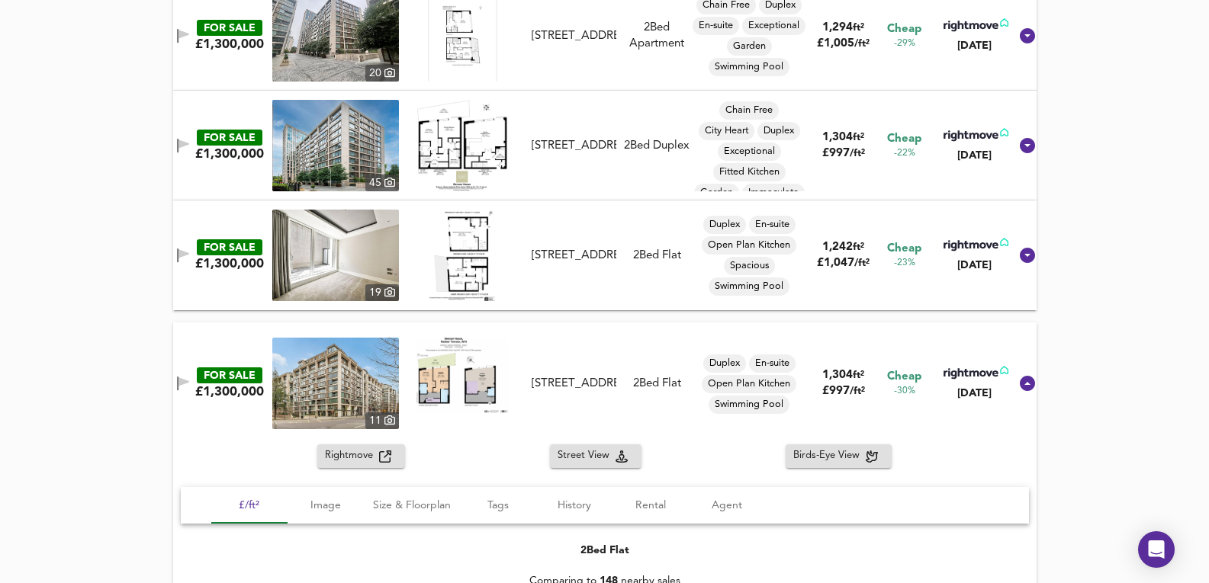
click at [313, 365] on img at bounding box center [335, 384] width 127 height 92
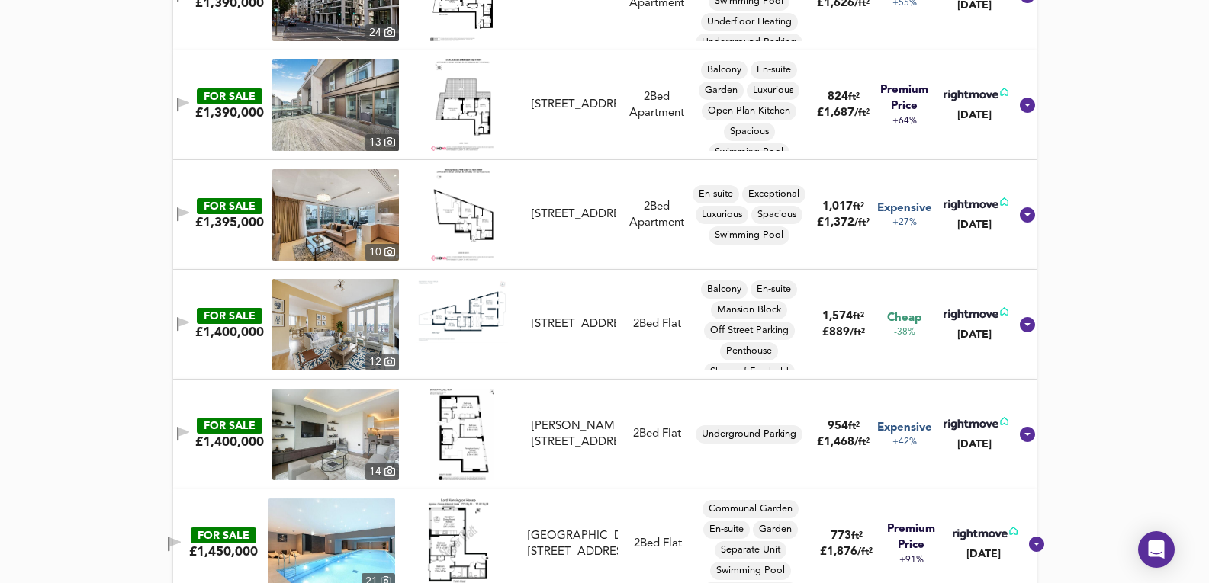
scroll to position [8845, 0]
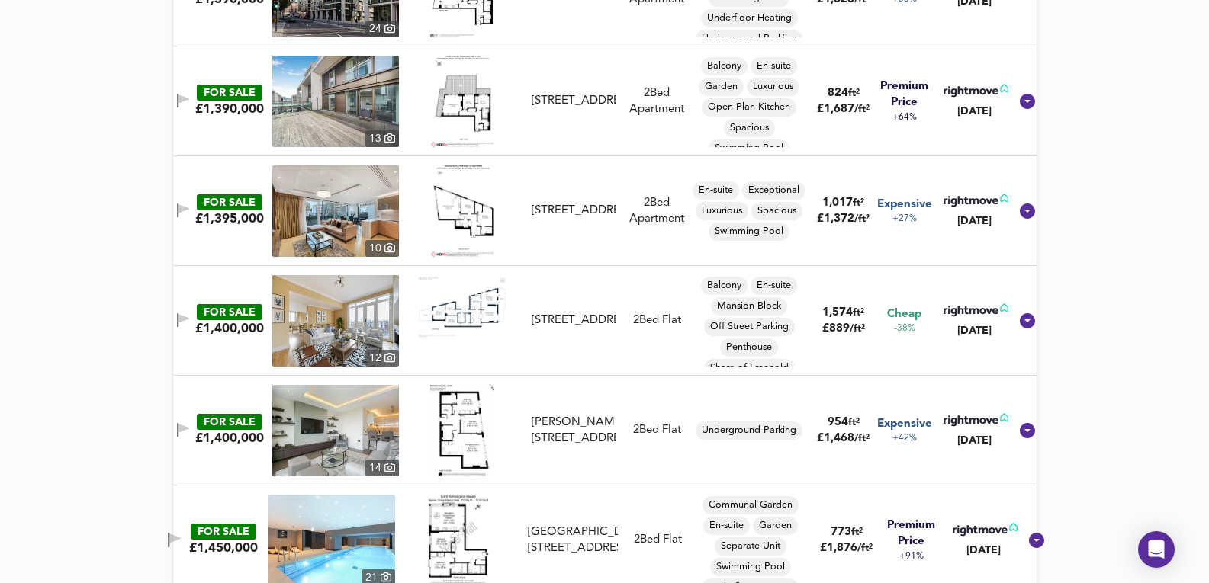
click at [324, 208] on img at bounding box center [335, 211] width 127 height 92
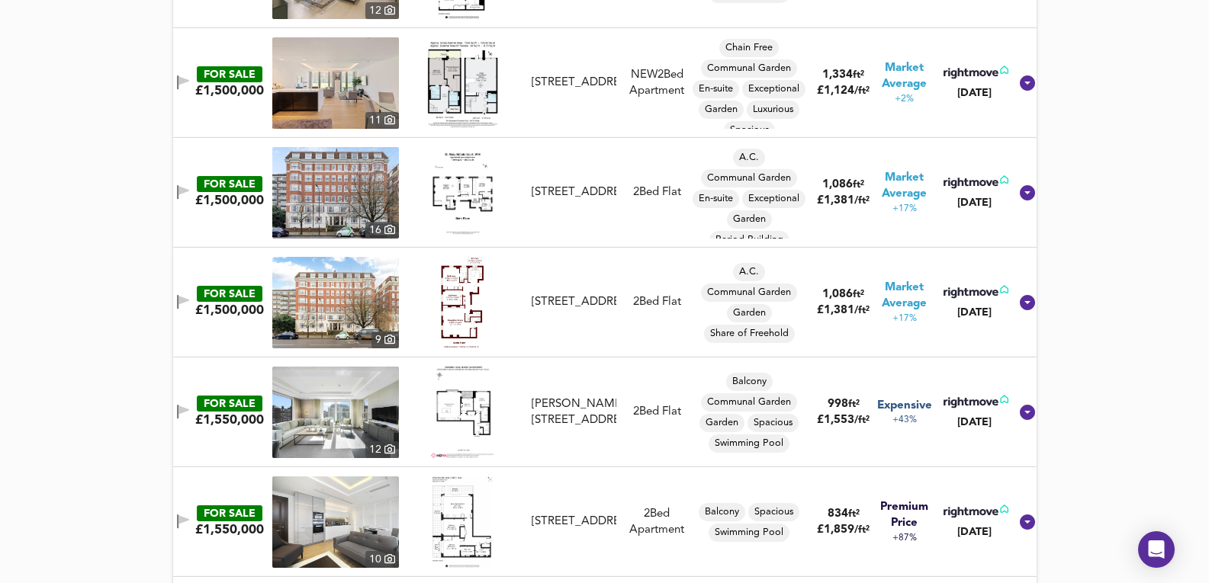
scroll to position [9760, 0]
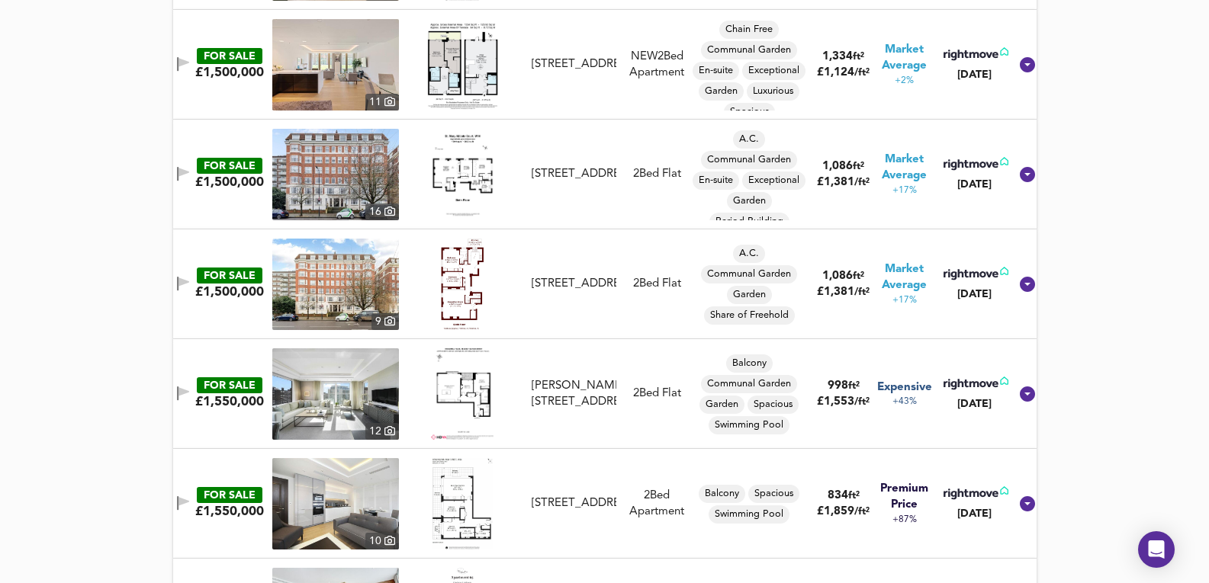
click at [323, 384] on img at bounding box center [335, 394] width 127 height 92
